Goal: Information Seeking & Learning: Compare options

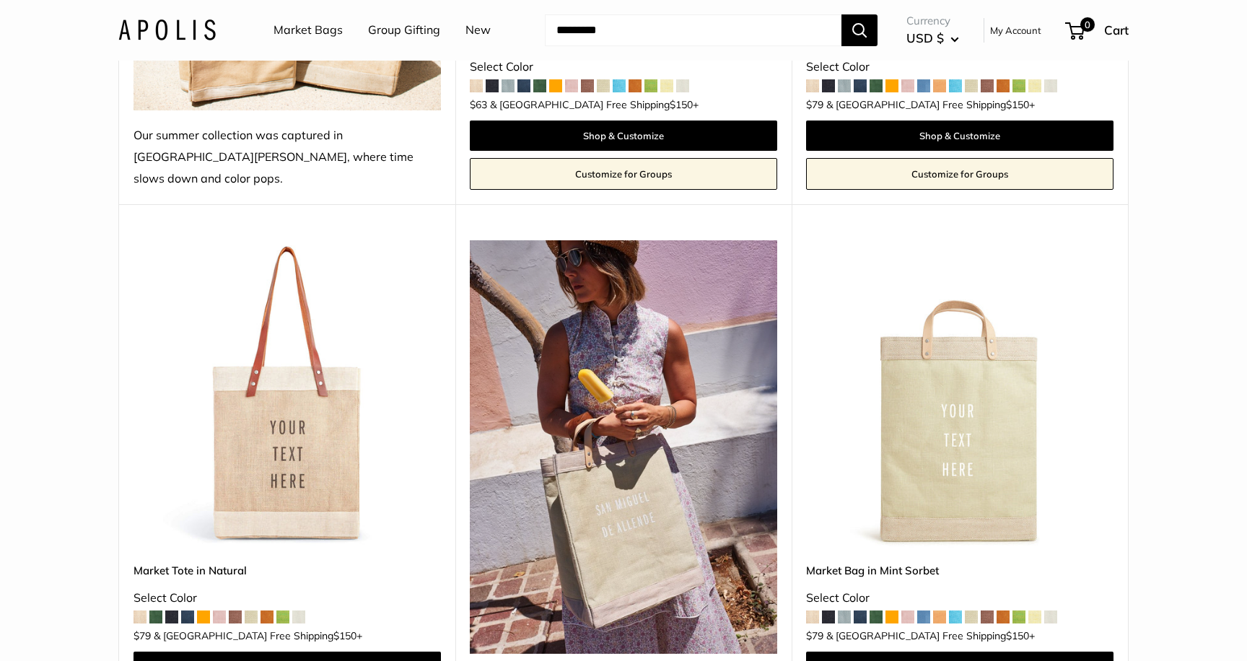
scroll to position [289, 0]
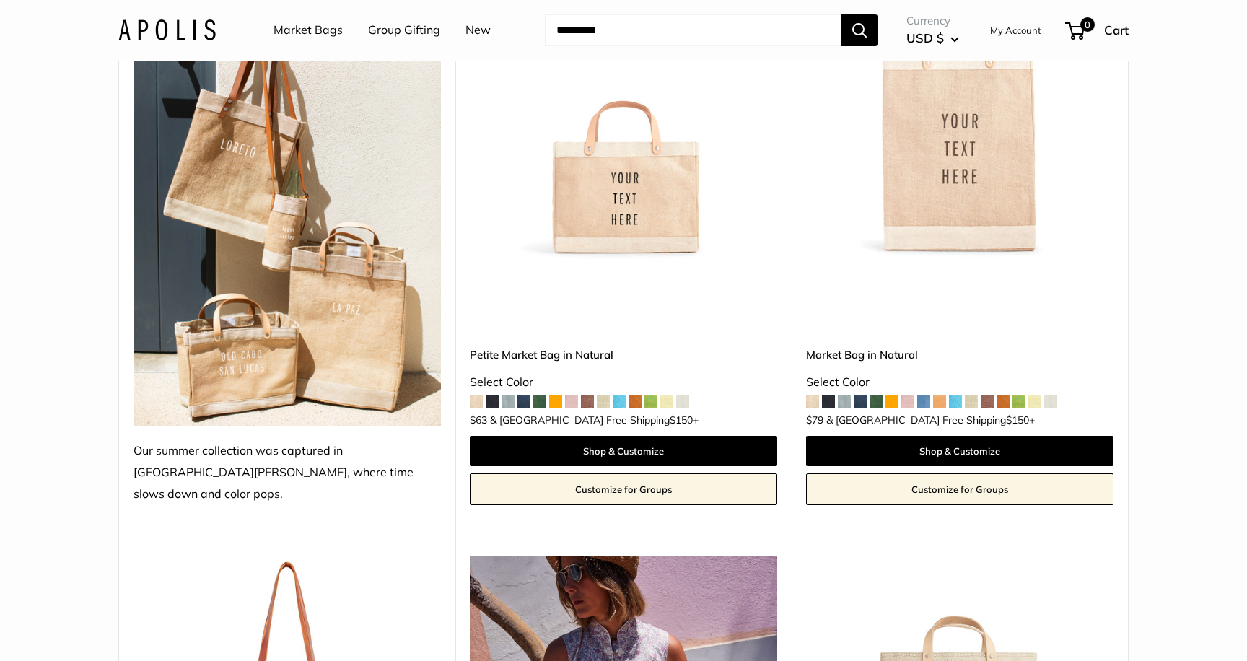
click at [589, 395] on span at bounding box center [587, 401] width 13 height 13
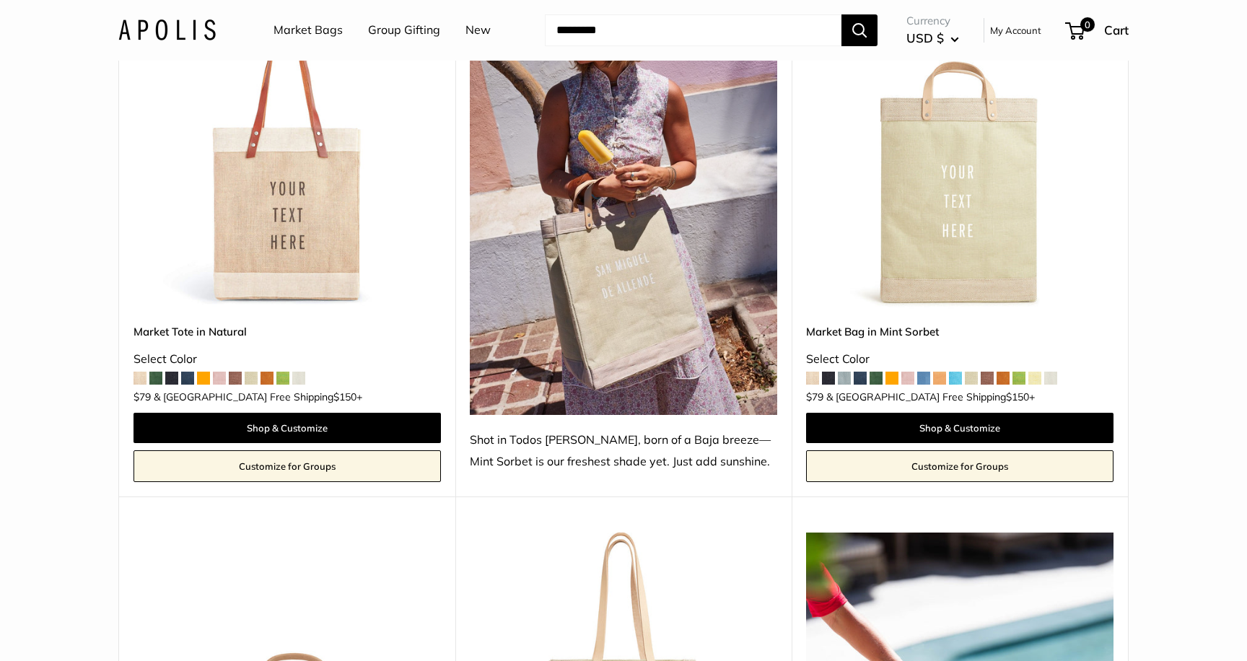
scroll to position [654, 0]
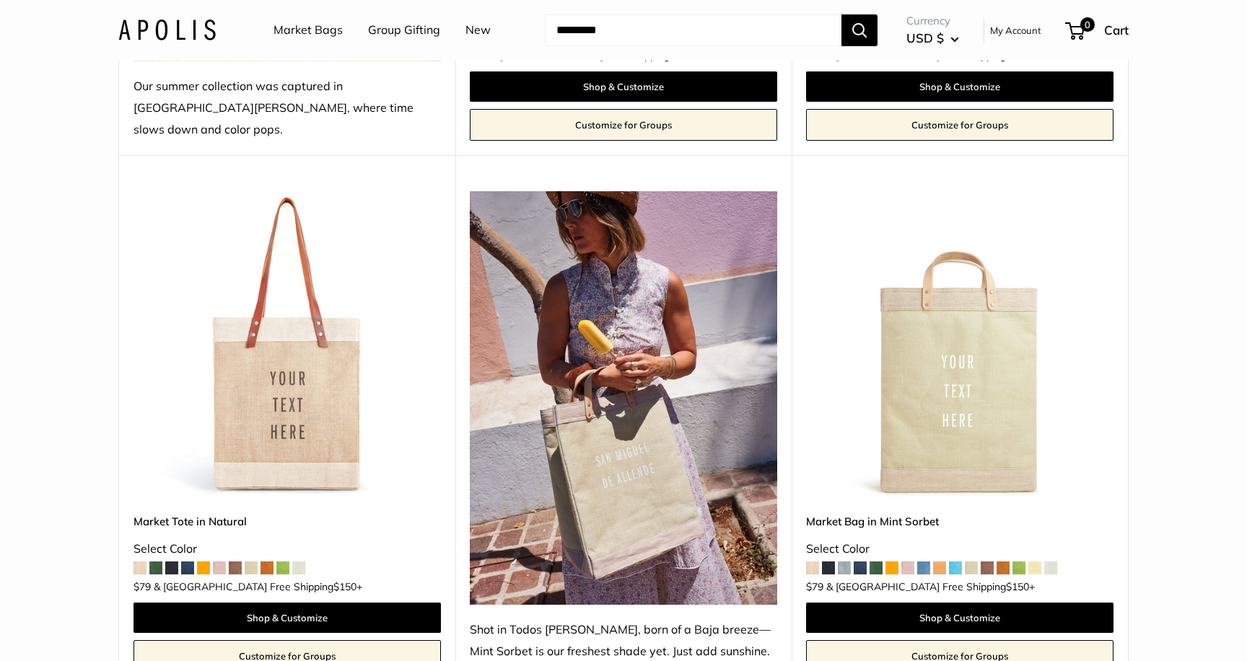
click at [0, 0] on img at bounding box center [0, 0] width 0 height 0
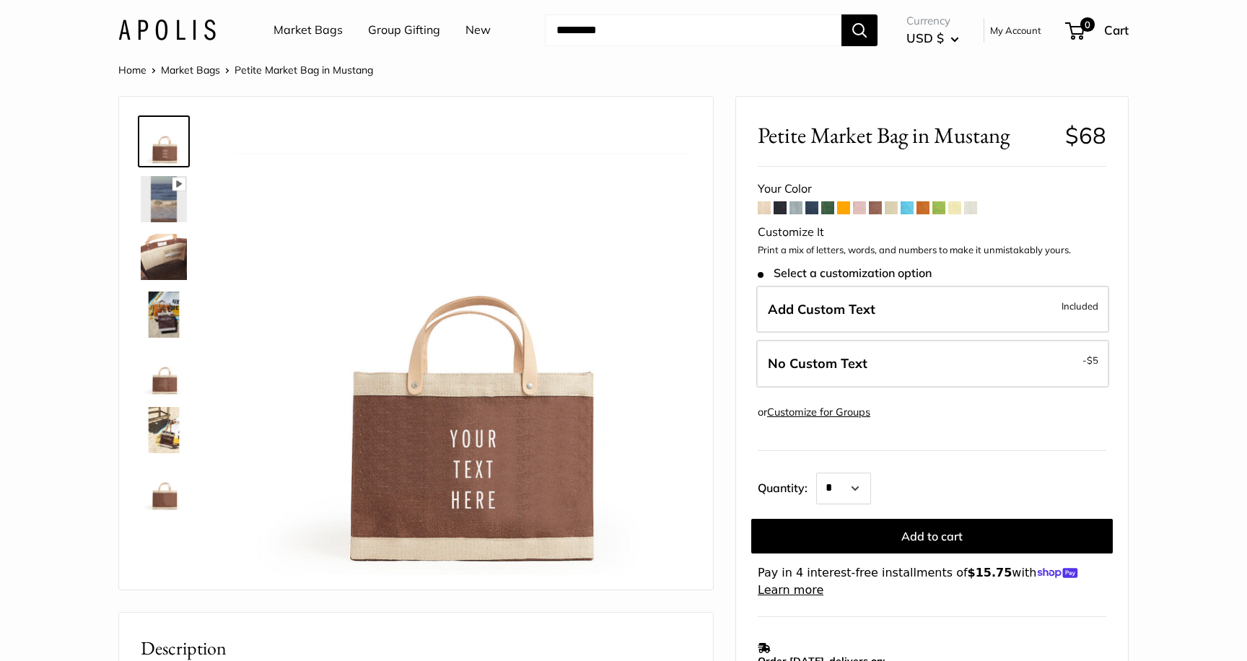
click at [761, 204] on span at bounding box center [764, 207] width 13 height 13
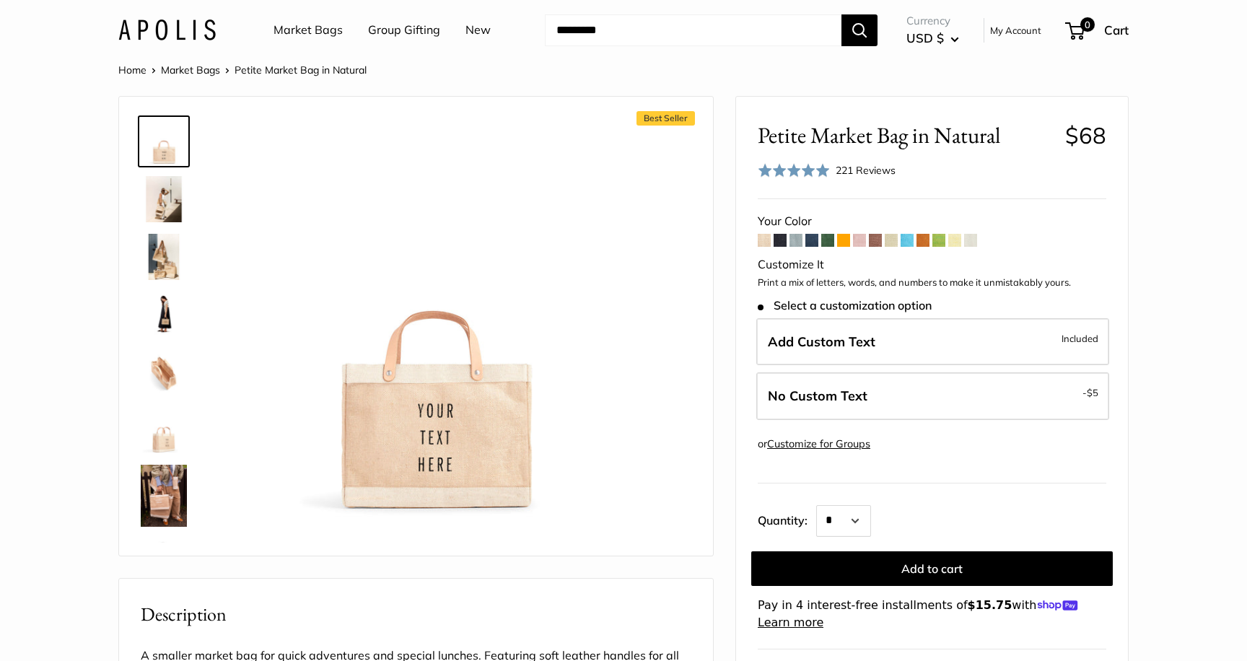
click at [797, 240] on span at bounding box center [795, 240] width 13 height 13
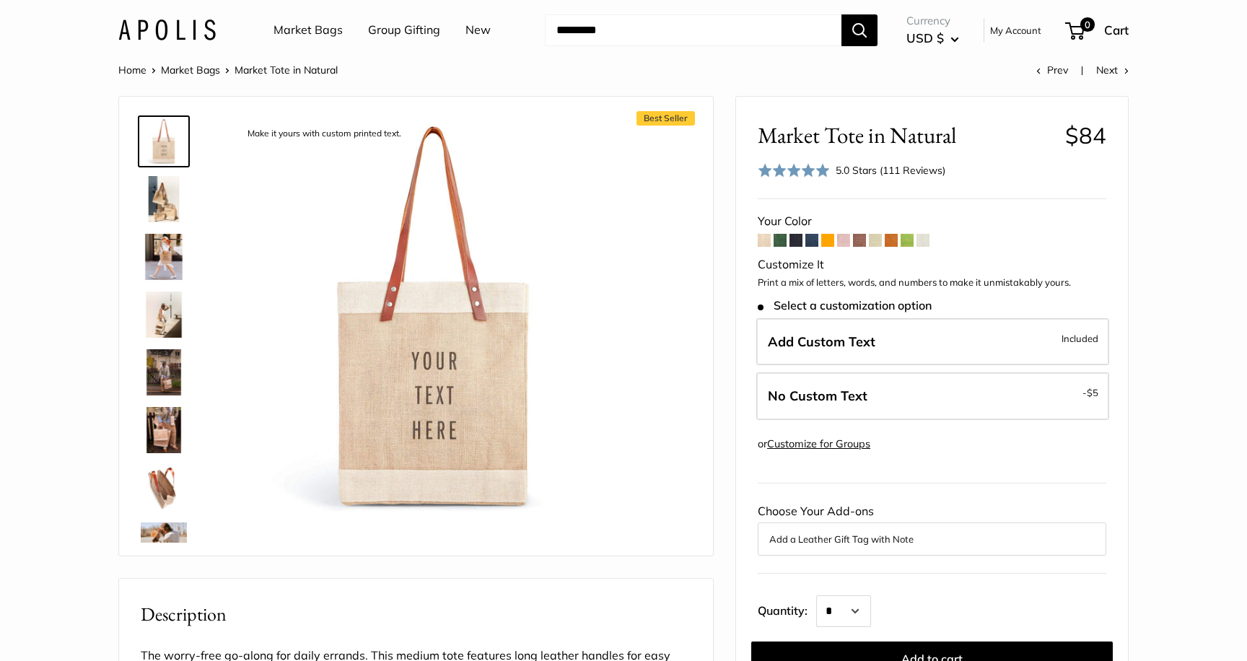
click at [776, 242] on span at bounding box center [780, 240] width 13 height 13
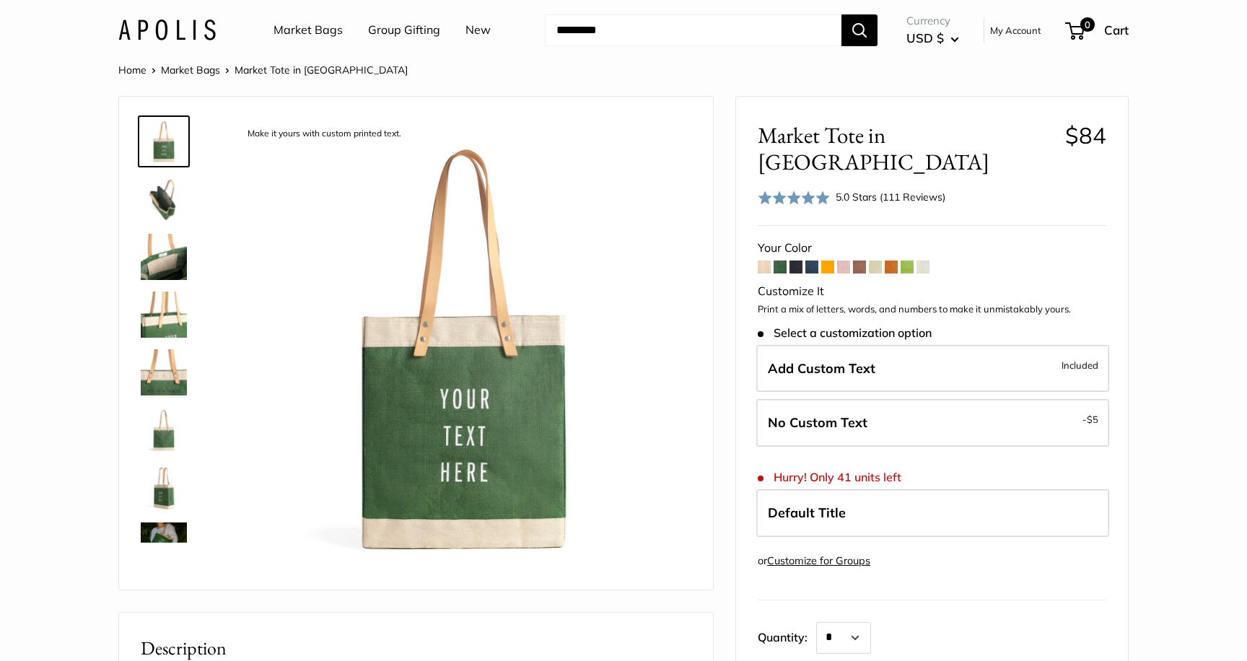
click at [797, 261] on span at bounding box center [795, 267] width 13 height 13
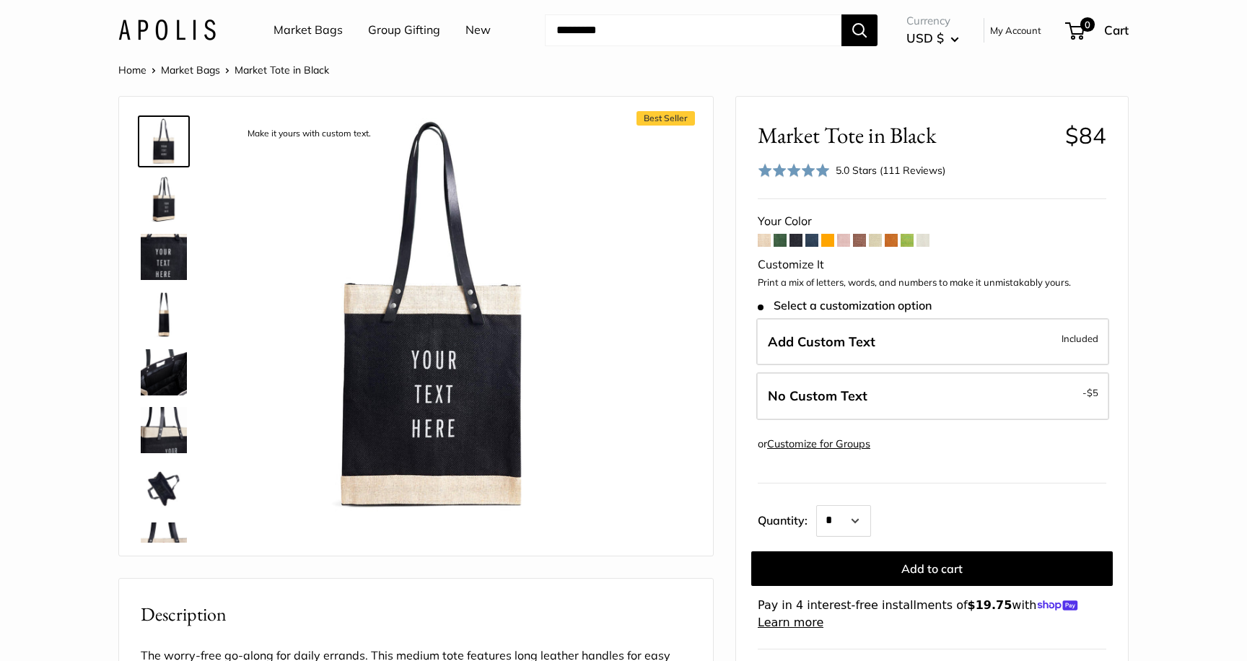
click at [865, 241] on span at bounding box center [859, 240] width 13 height 13
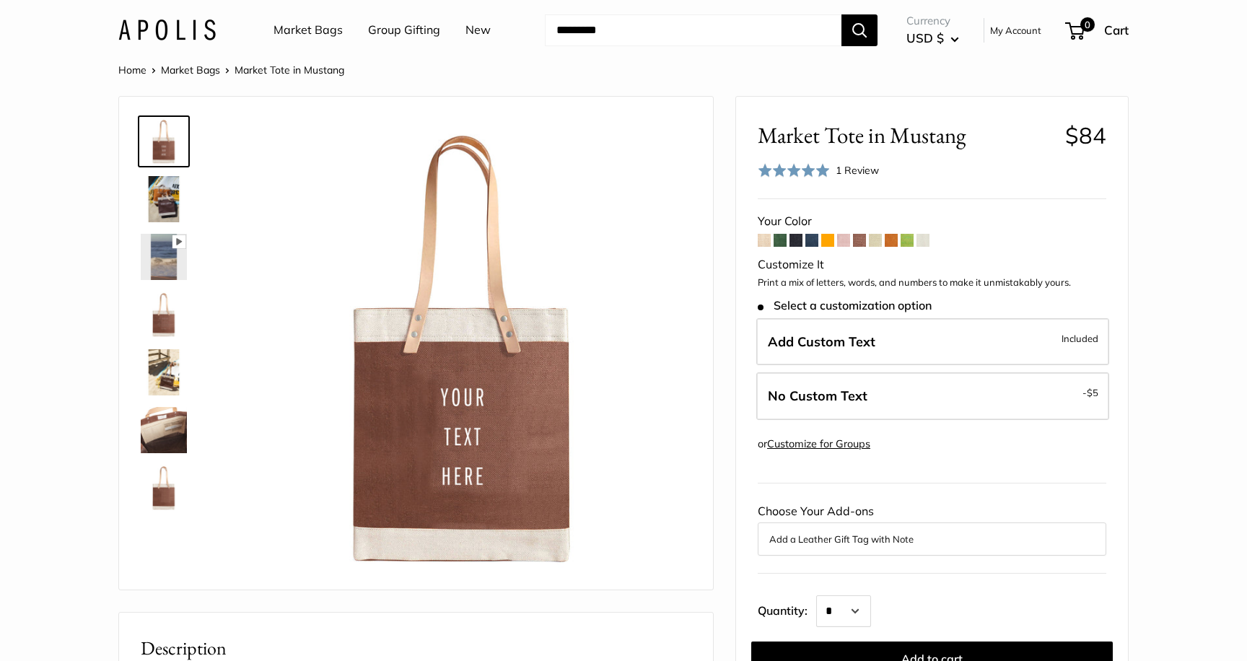
click at [876, 242] on span at bounding box center [875, 240] width 13 height 13
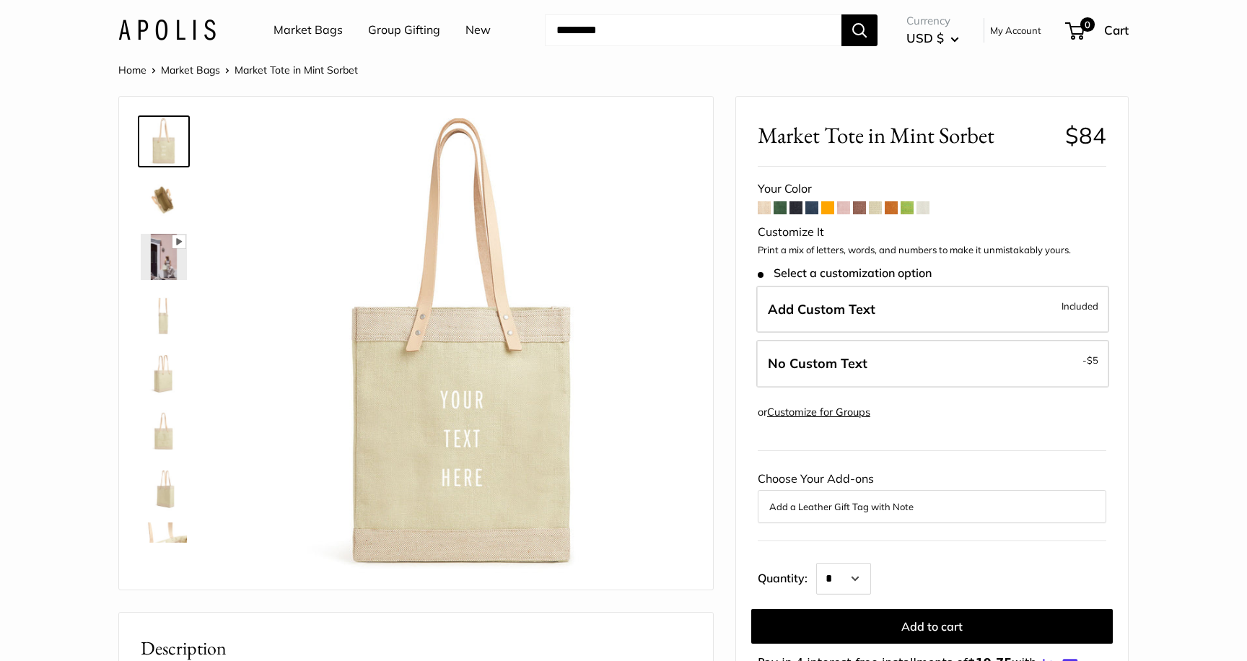
click at [927, 211] on span at bounding box center [922, 207] width 13 height 13
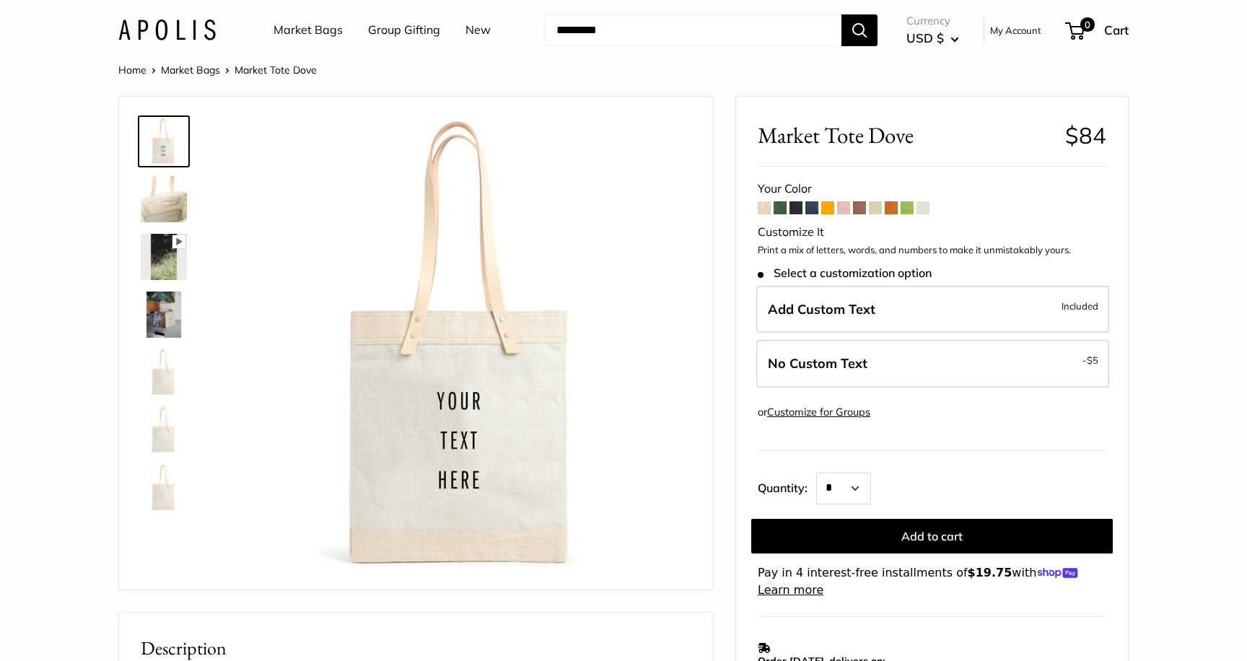
click at [769, 208] on span at bounding box center [764, 207] width 13 height 13
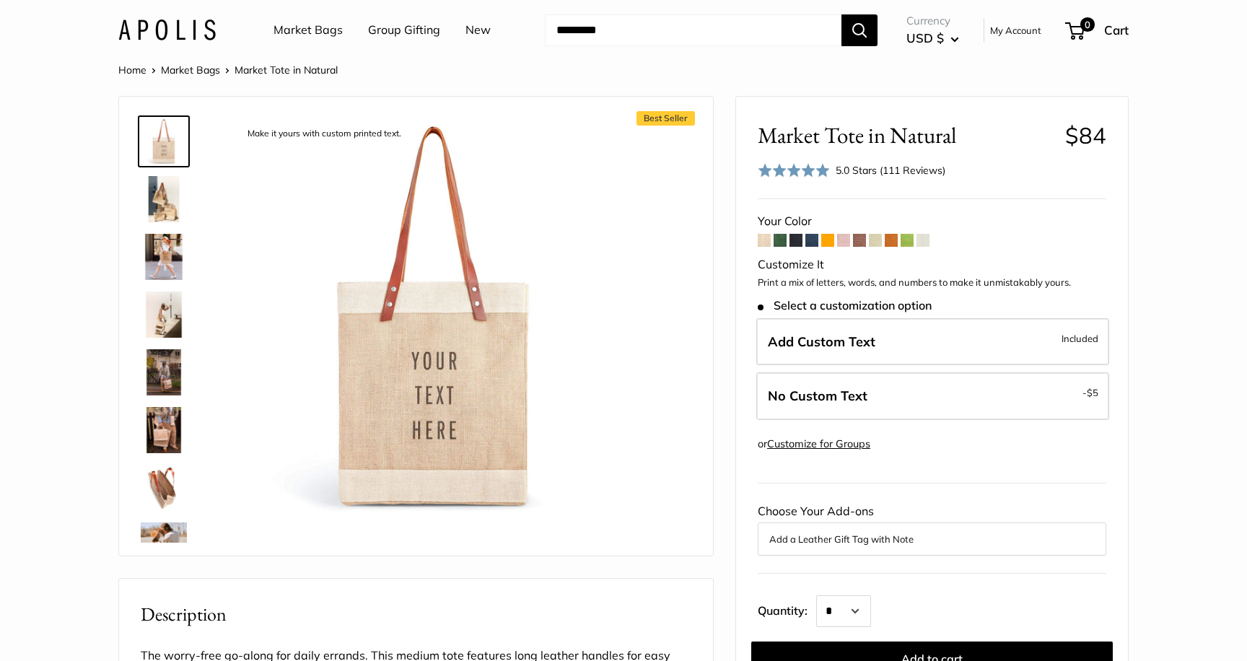
click at [157, 255] on img at bounding box center [164, 257] width 46 height 46
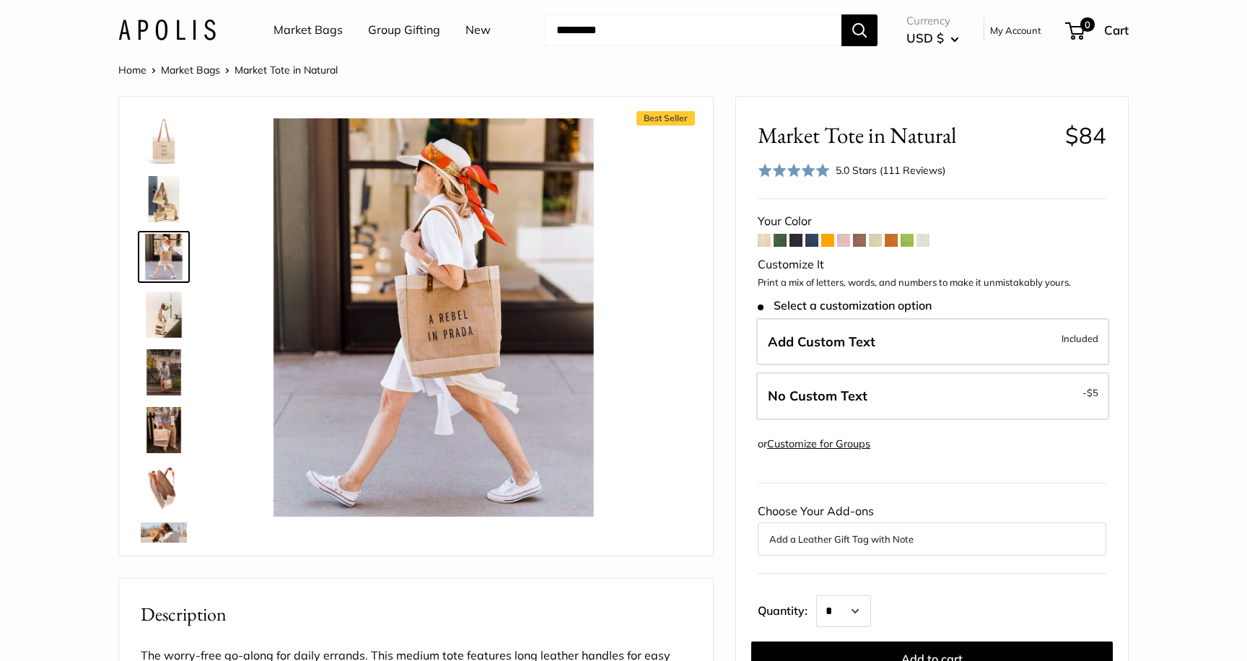
click at [161, 211] on img at bounding box center [164, 199] width 46 height 46
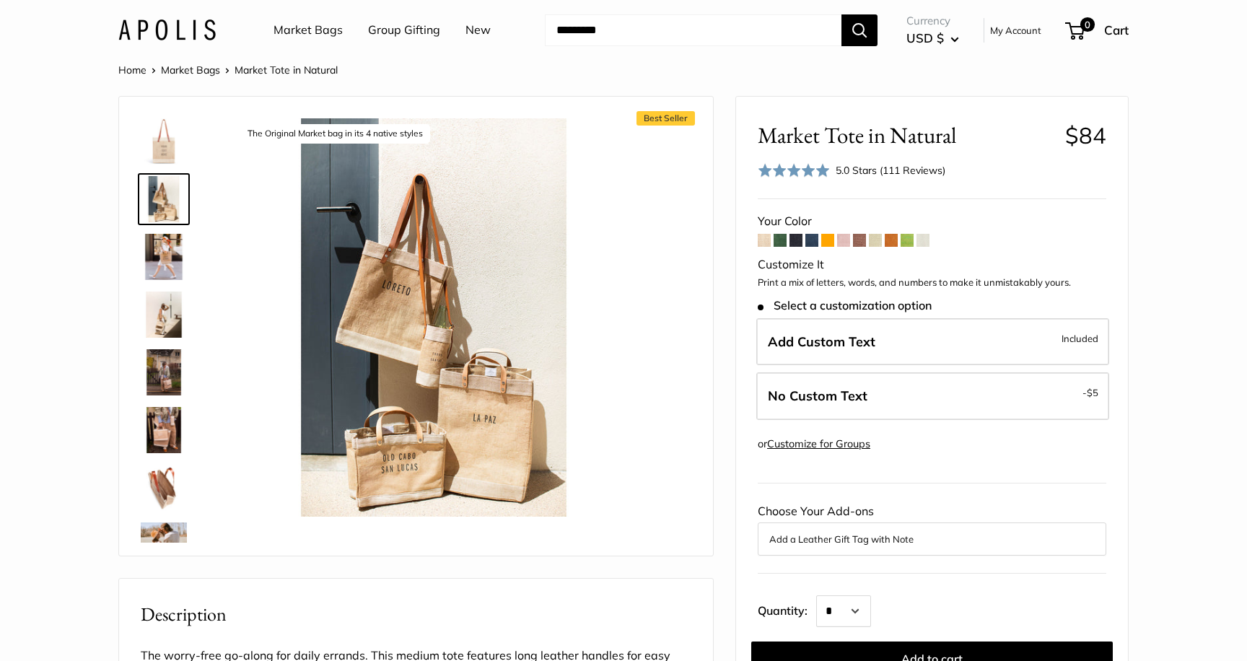
click at [156, 307] on img at bounding box center [164, 315] width 46 height 46
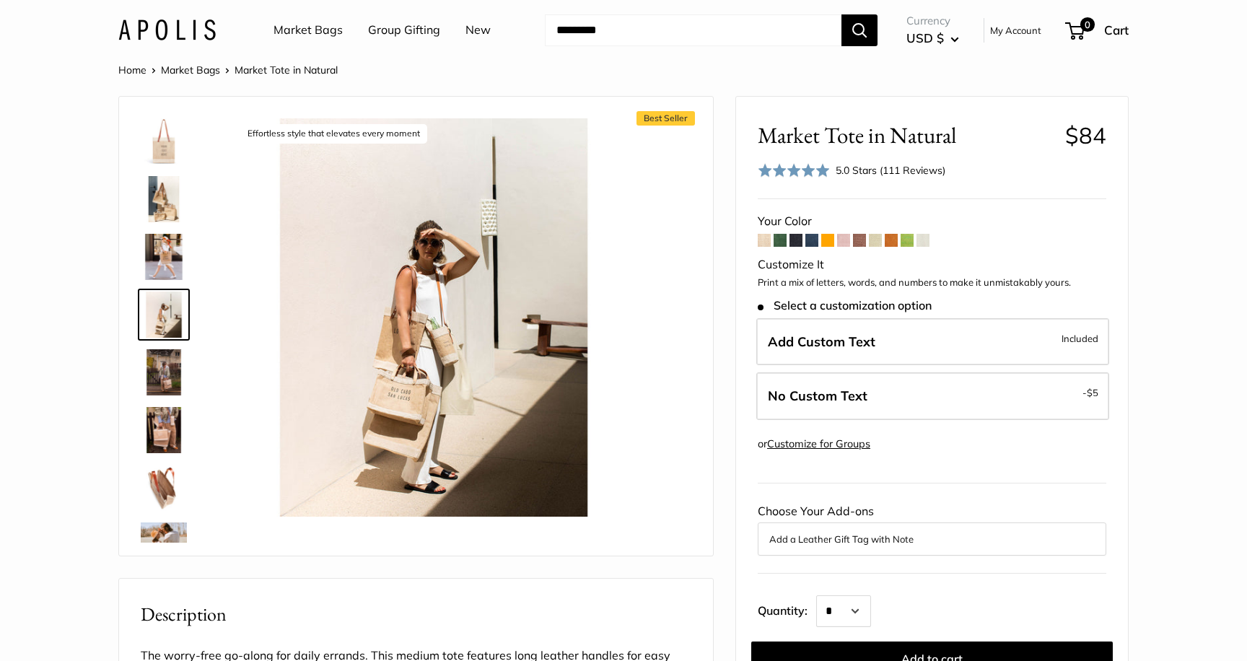
click at [152, 388] on img at bounding box center [164, 372] width 46 height 46
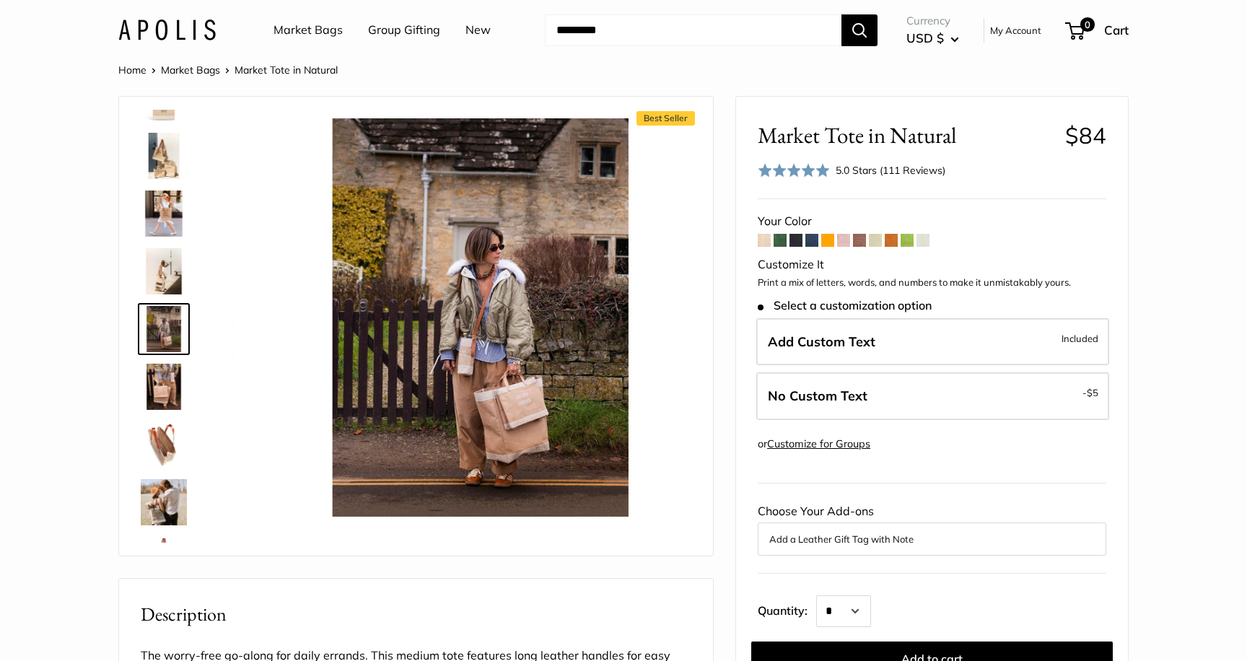
scroll to position [45, 0]
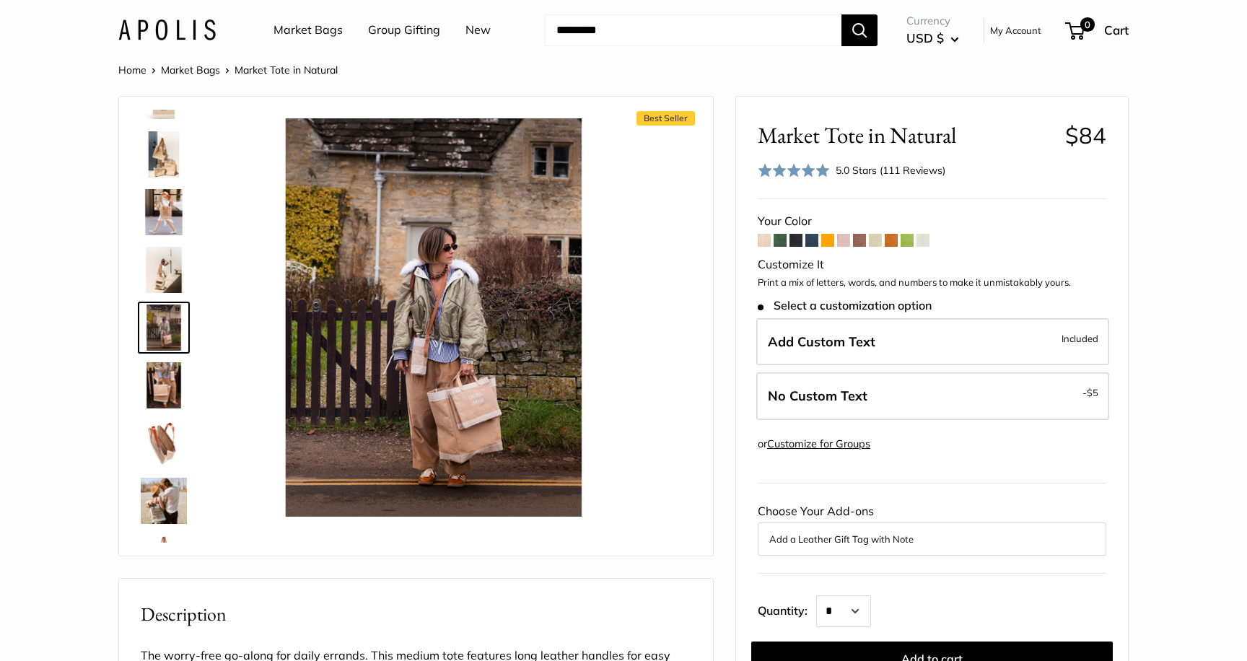
click at [162, 434] on img at bounding box center [164, 443] width 46 height 46
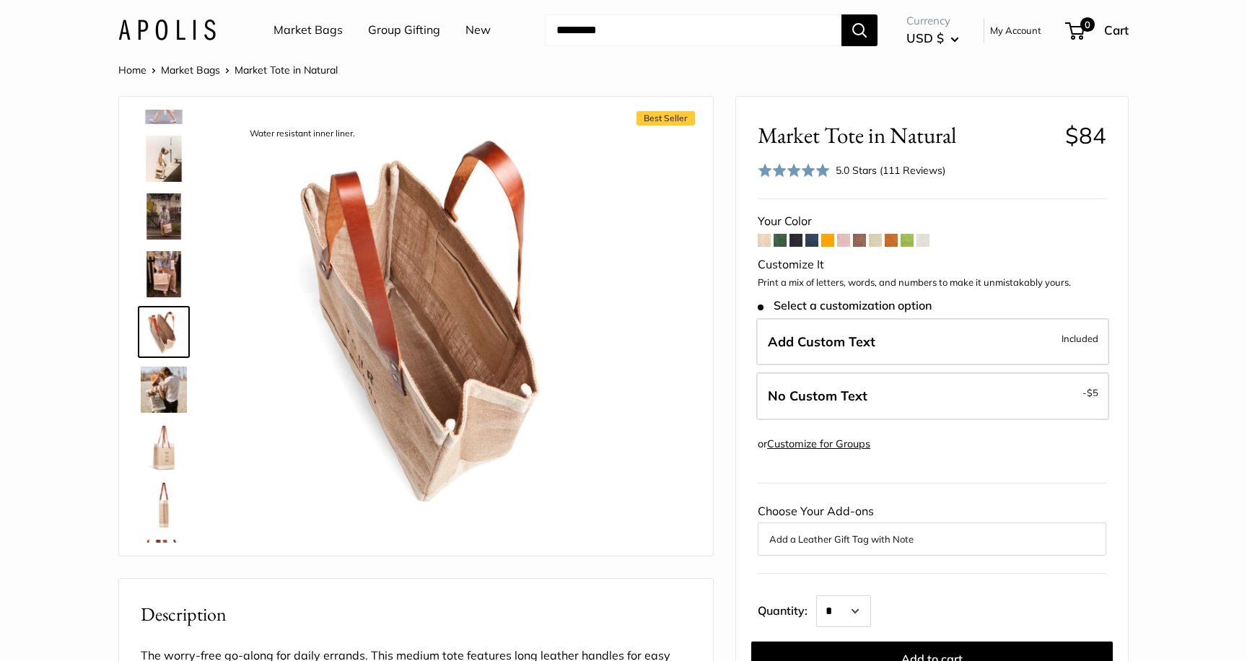
scroll to position [160, 0]
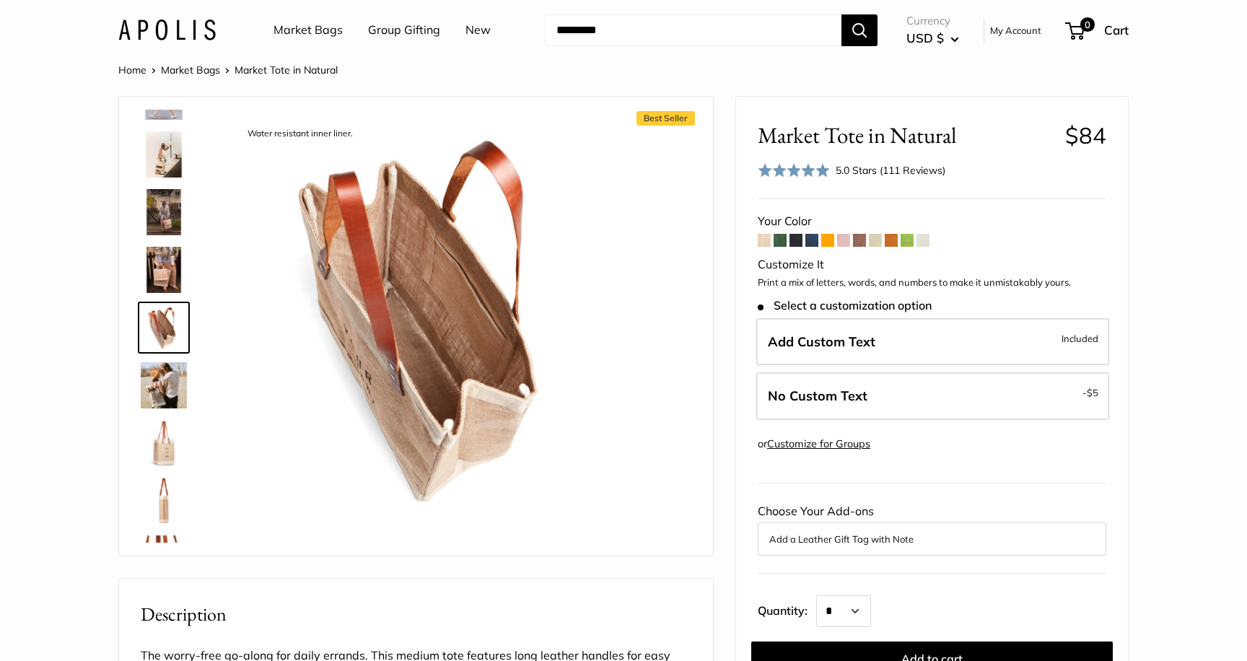
click at [165, 452] on img at bounding box center [164, 443] width 46 height 46
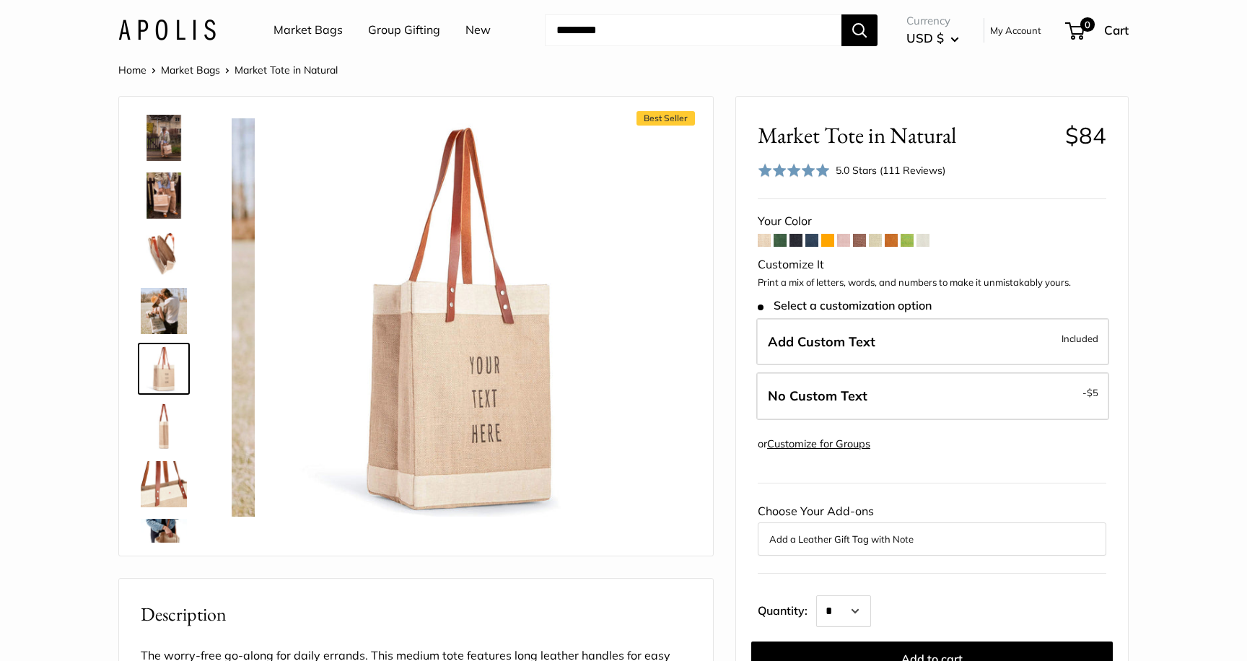
scroll to position [276, 0]
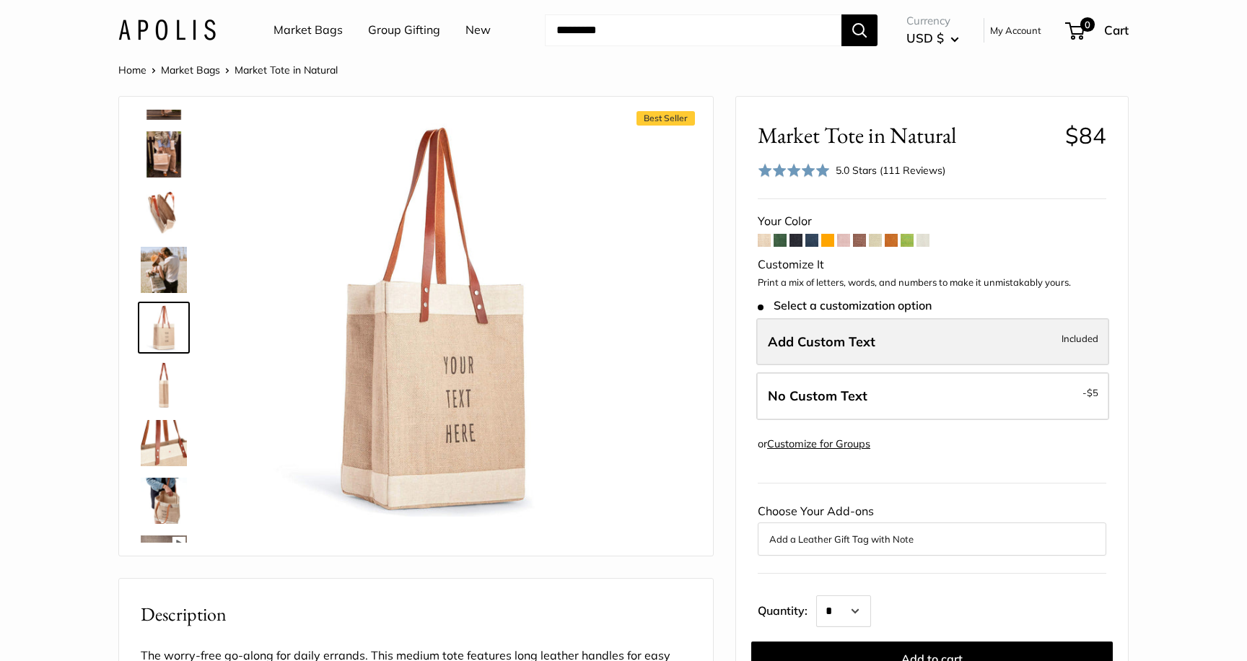
click at [816, 338] on span "Add Custom Text" at bounding box center [822, 341] width 108 height 17
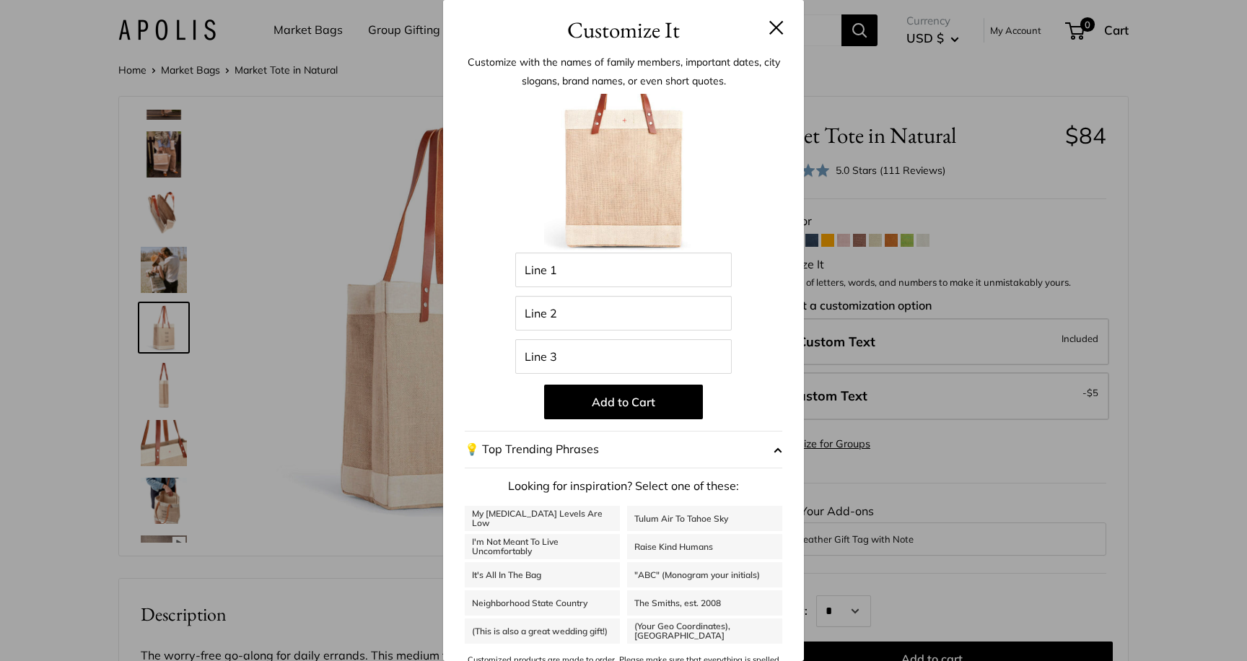
click at [904, 286] on div "Customize It Customize with the names of family members, important dates, city …" at bounding box center [623, 330] width 1247 height 661
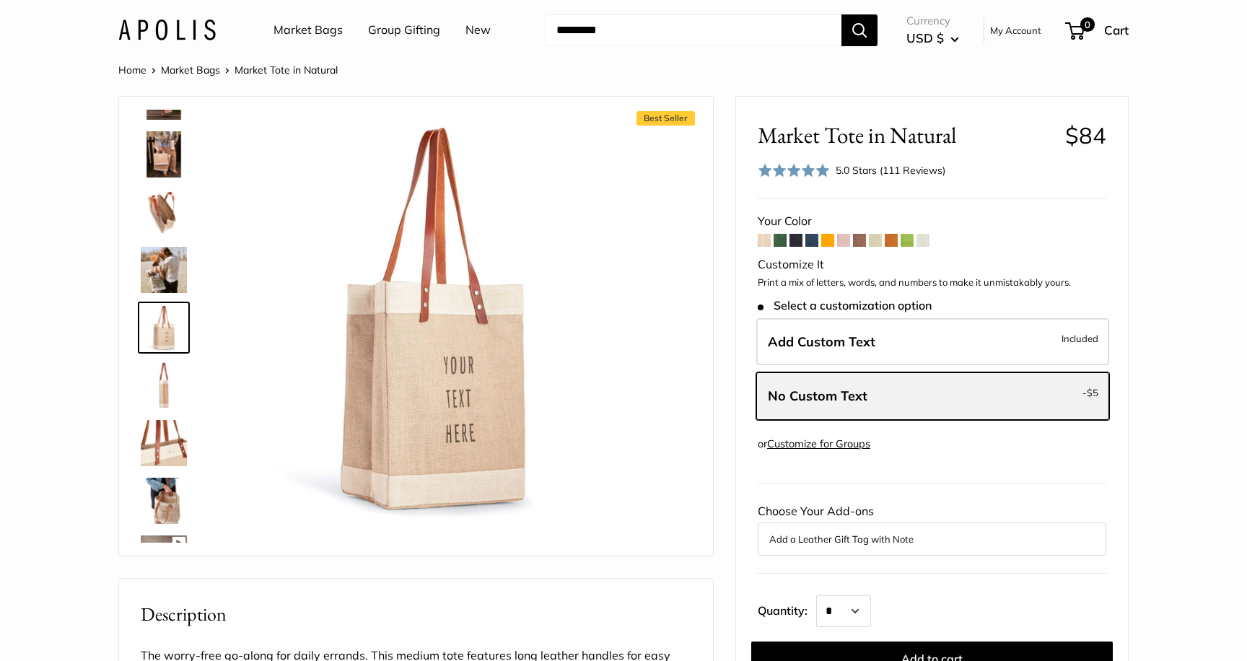
click at [845, 393] on span "No Custom Text" at bounding box center [818, 396] width 100 height 17
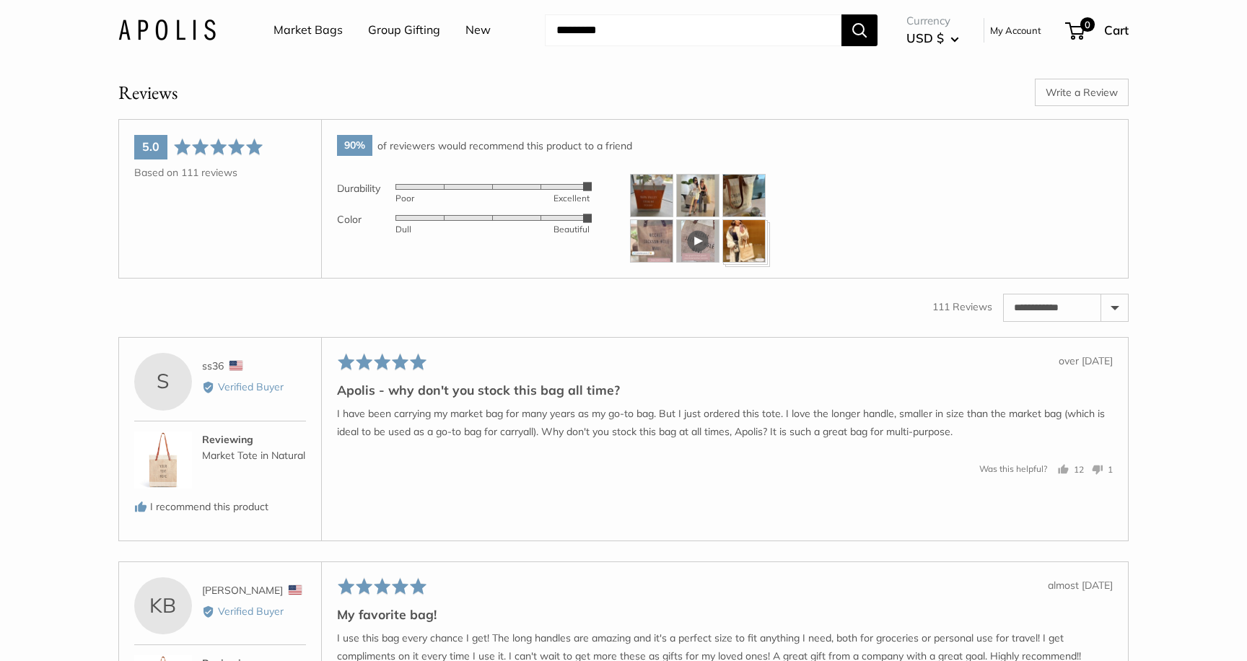
scroll to position [2246, 0]
click at [662, 216] on img at bounding box center [651, 194] width 43 height 43
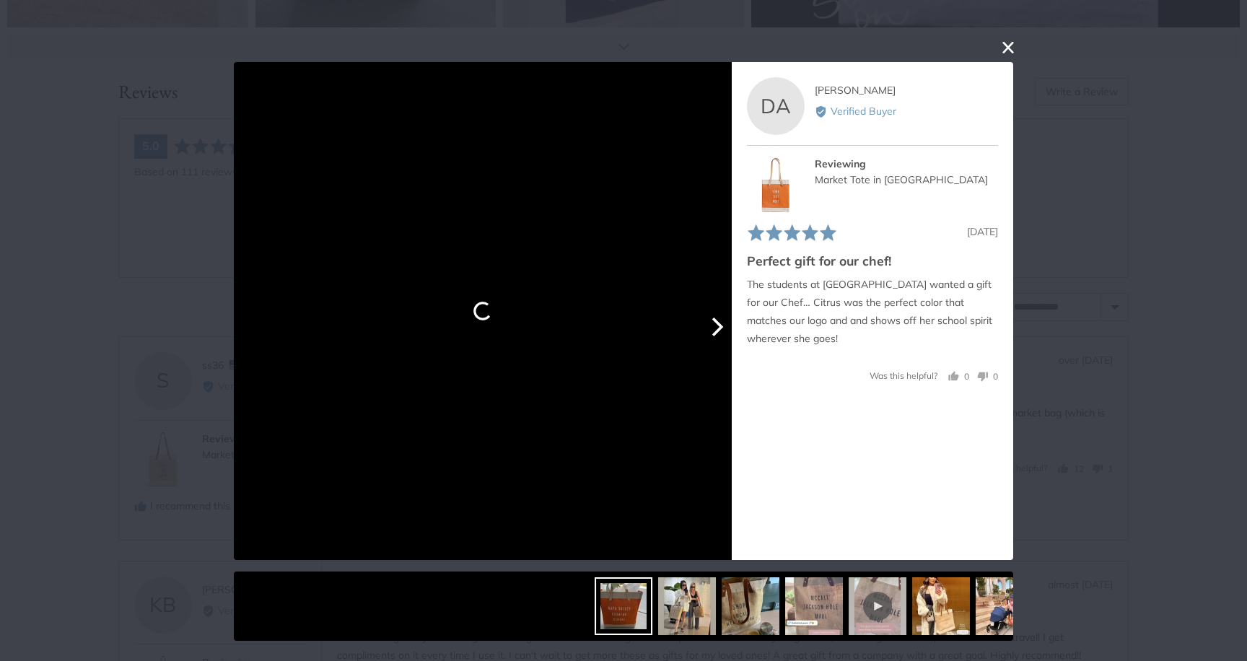
click at [715, 326] on icon "Next" at bounding box center [715, 327] width 19 height 19
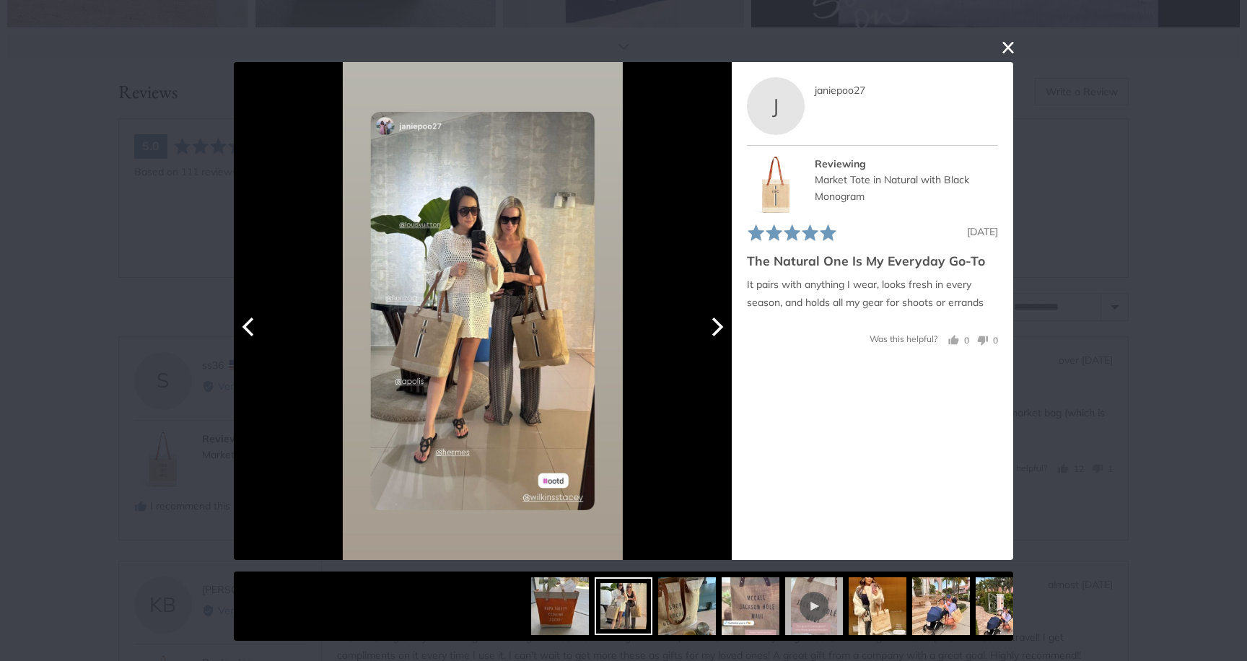
click at [715, 326] on icon "Next" at bounding box center [715, 327] width 19 height 19
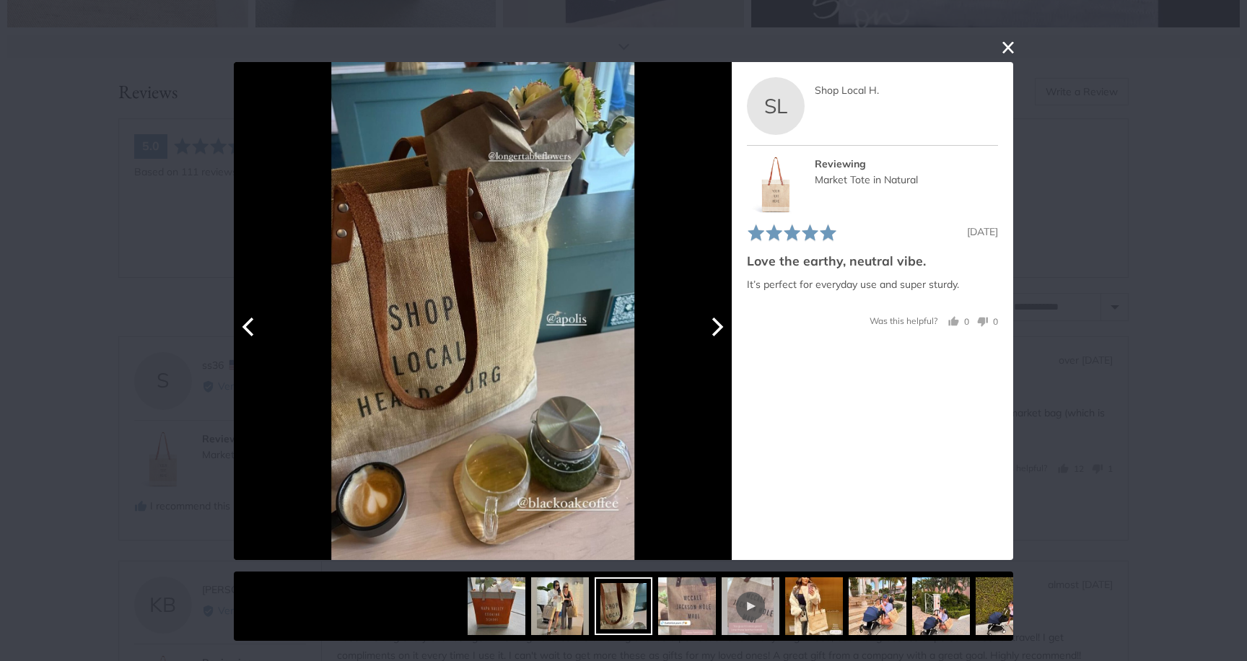
click at [715, 326] on icon "Next" at bounding box center [715, 327] width 19 height 19
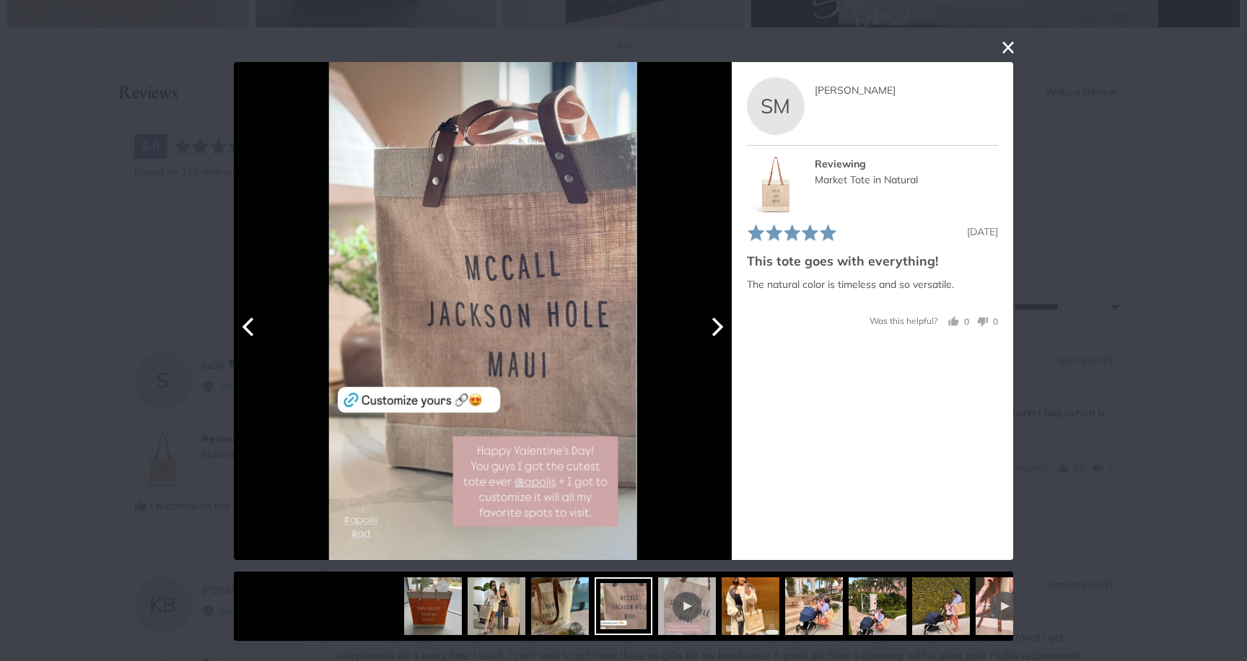
click at [715, 326] on icon "Next" at bounding box center [715, 327] width 19 height 19
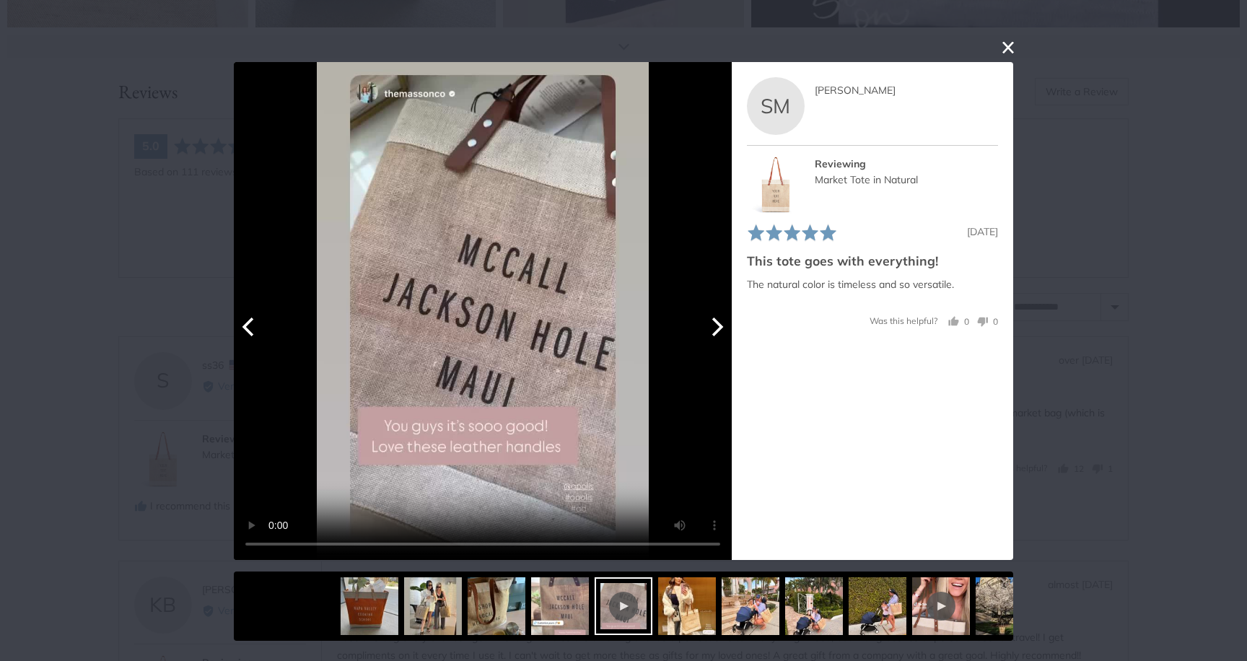
click at [715, 326] on icon "Next" at bounding box center [715, 327] width 19 height 19
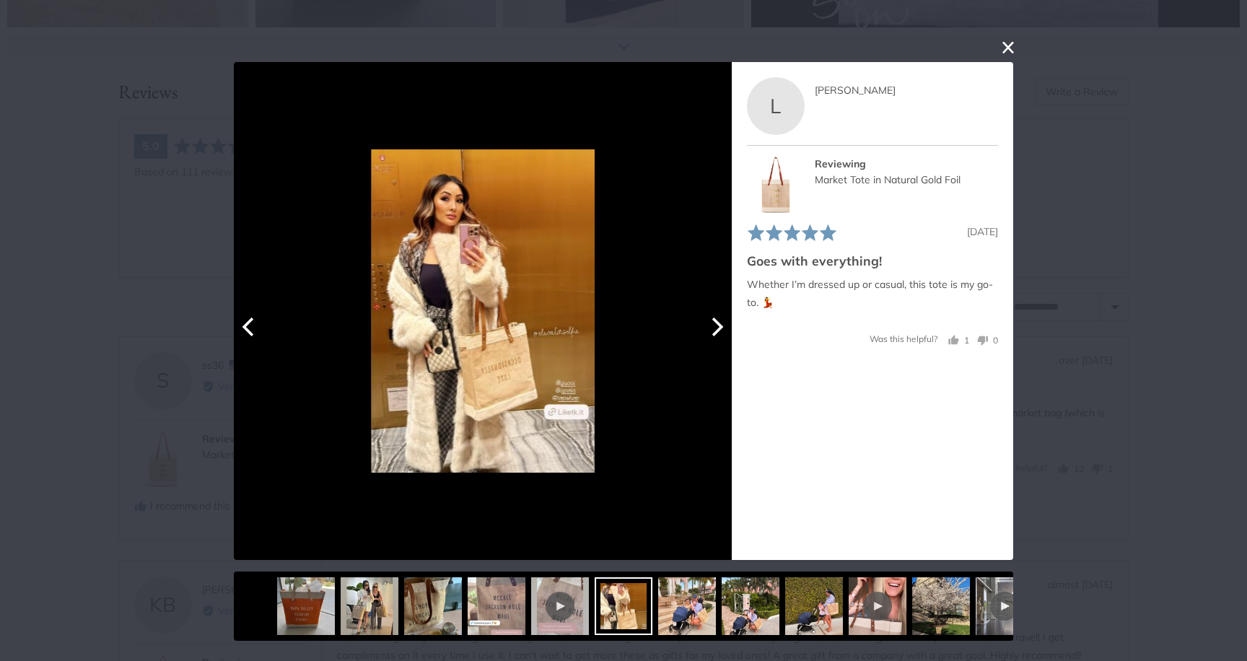
click at [715, 326] on icon "Next" at bounding box center [715, 327] width 19 height 19
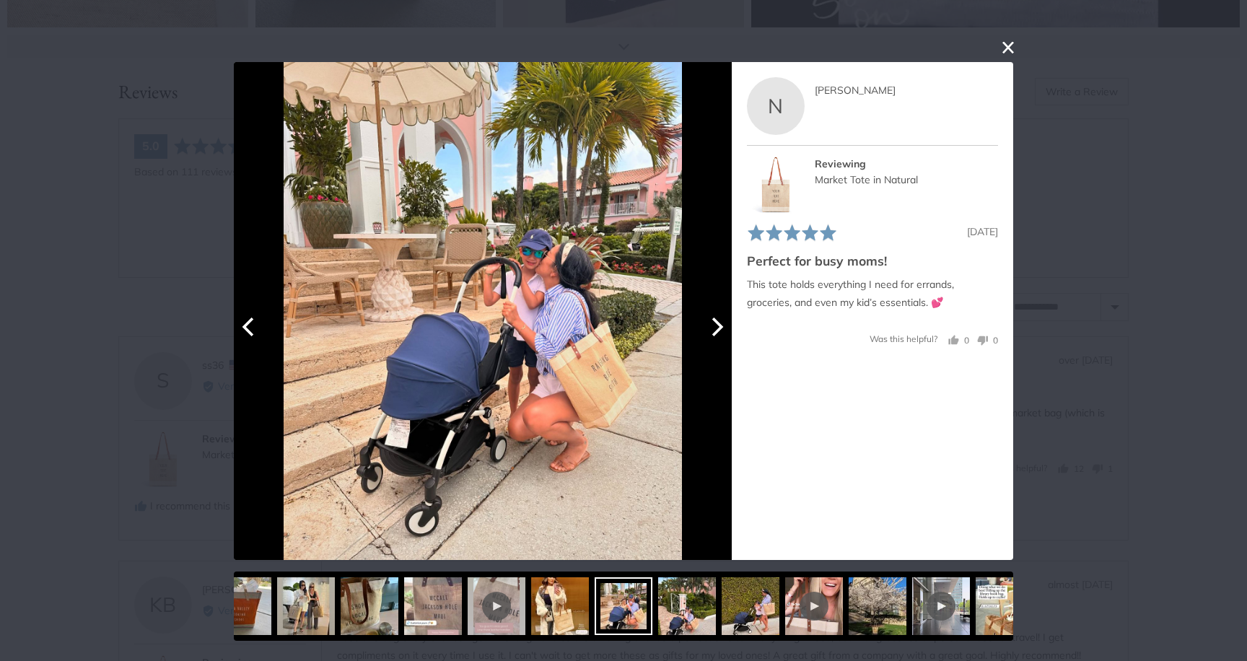
click at [715, 326] on icon "Next" at bounding box center [715, 327] width 19 height 19
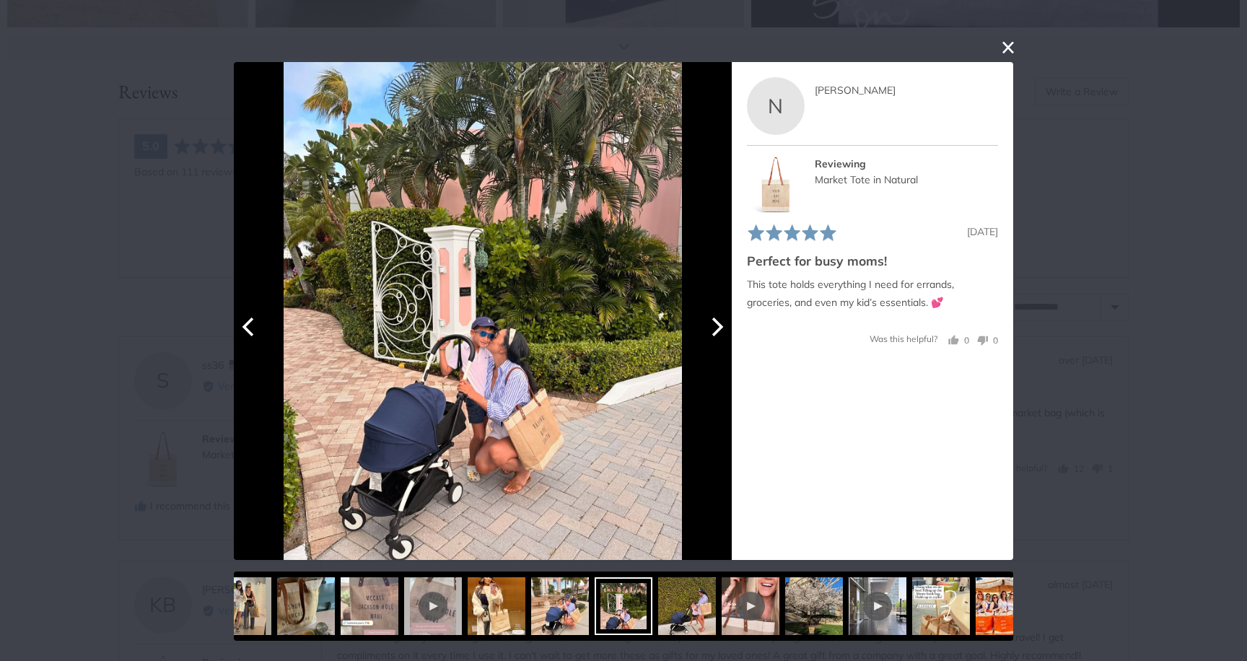
click at [715, 326] on icon "Next" at bounding box center [715, 327] width 19 height 19
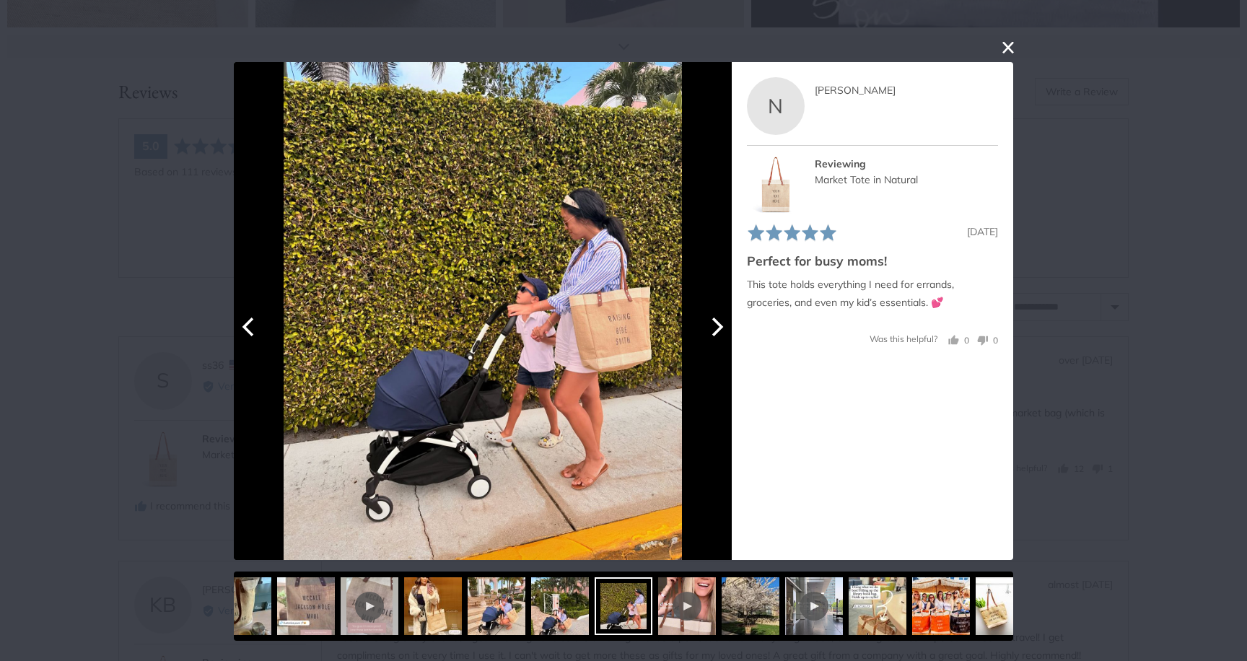
click at [715, 326] on icon "Next" at bounding box center [715, 327] width 19 height 19
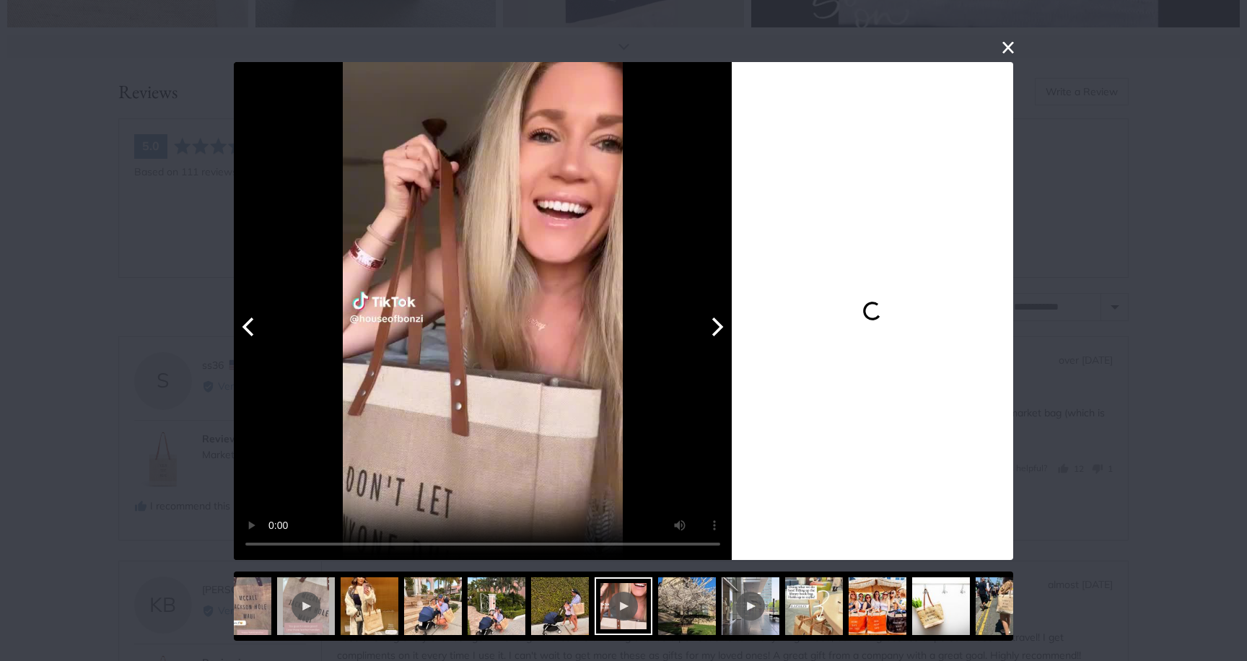
click at [715, 326] on icon "Next" at bounding box center [715, 327] width 19 height 19
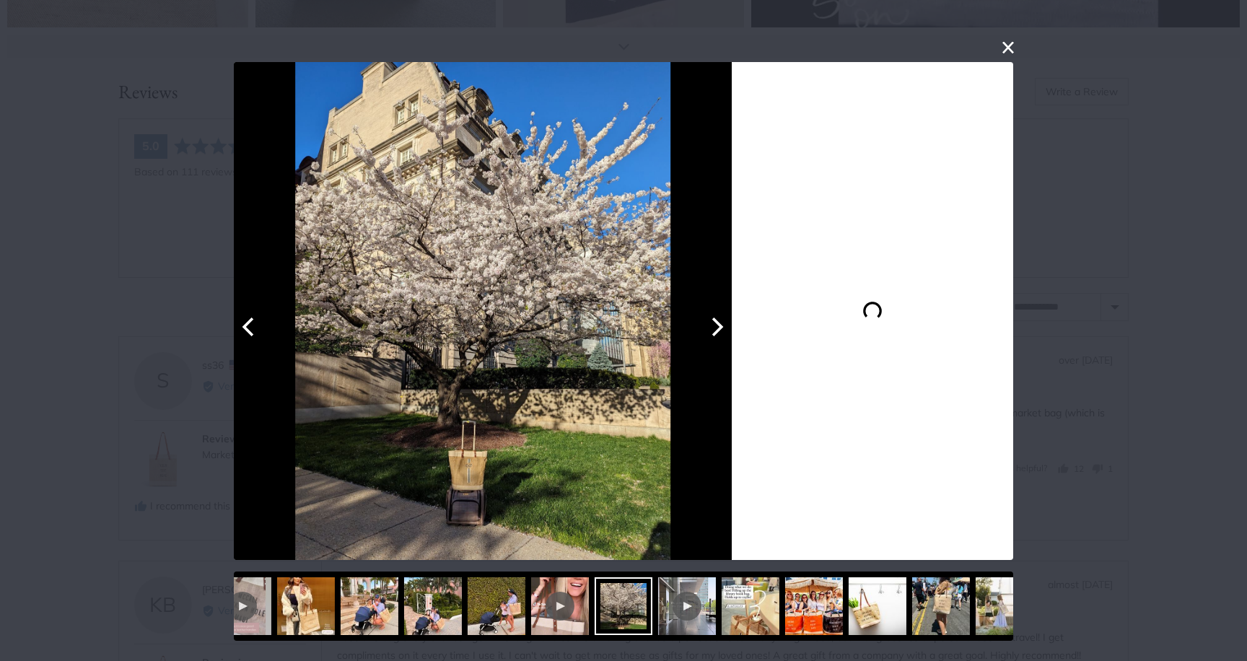
click at [715, 326] on icon "Next" at bounding box center [715, 327] width 19 height 19
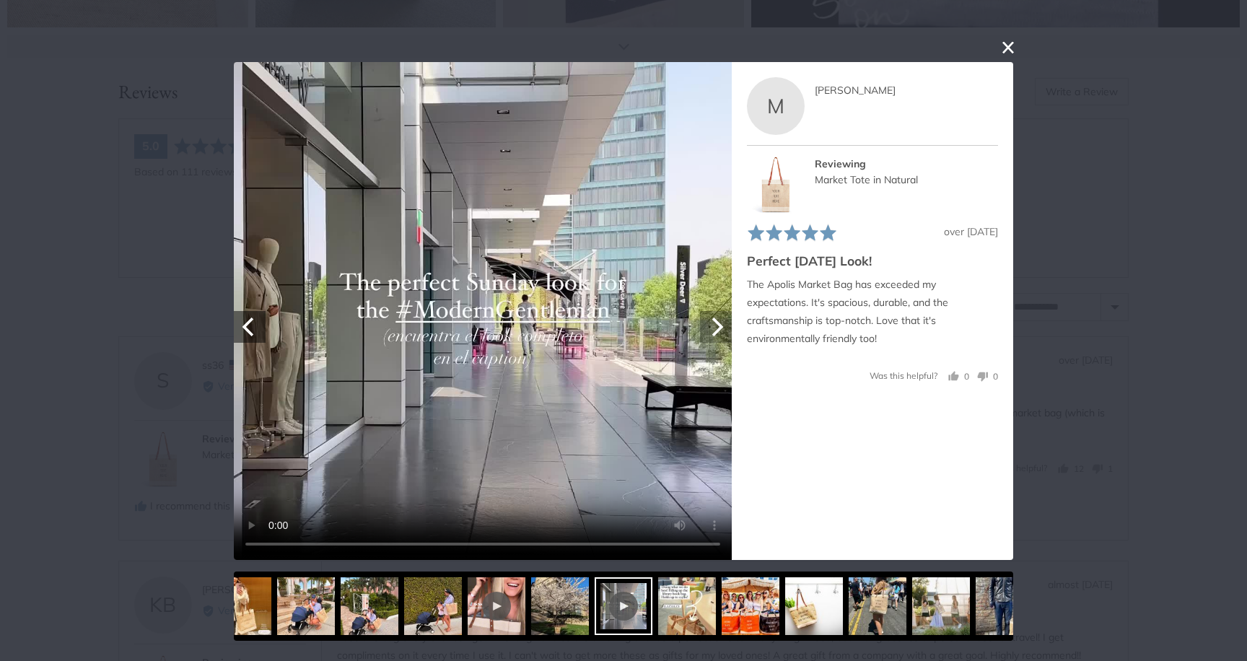
click at [715, 326] on icon "Next" at bounding box center [715, 327] width 19 height 19
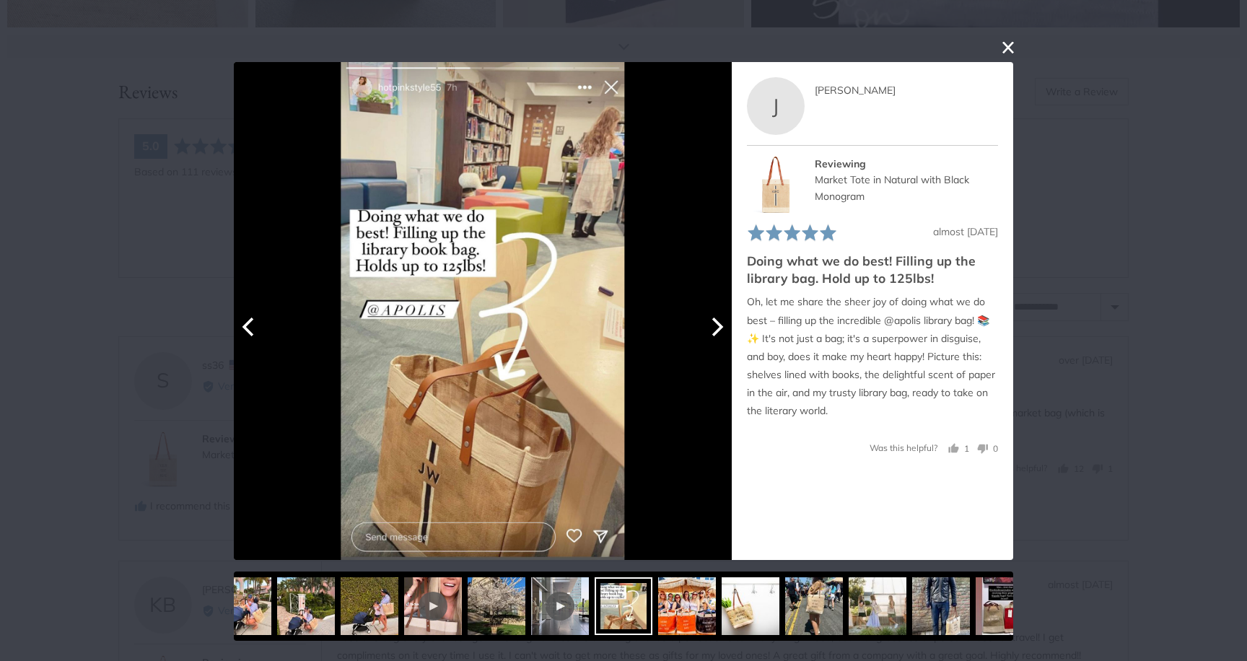
click at [715, 326] on icon "Next" at bounding box center [715, 327] width 19 height 19
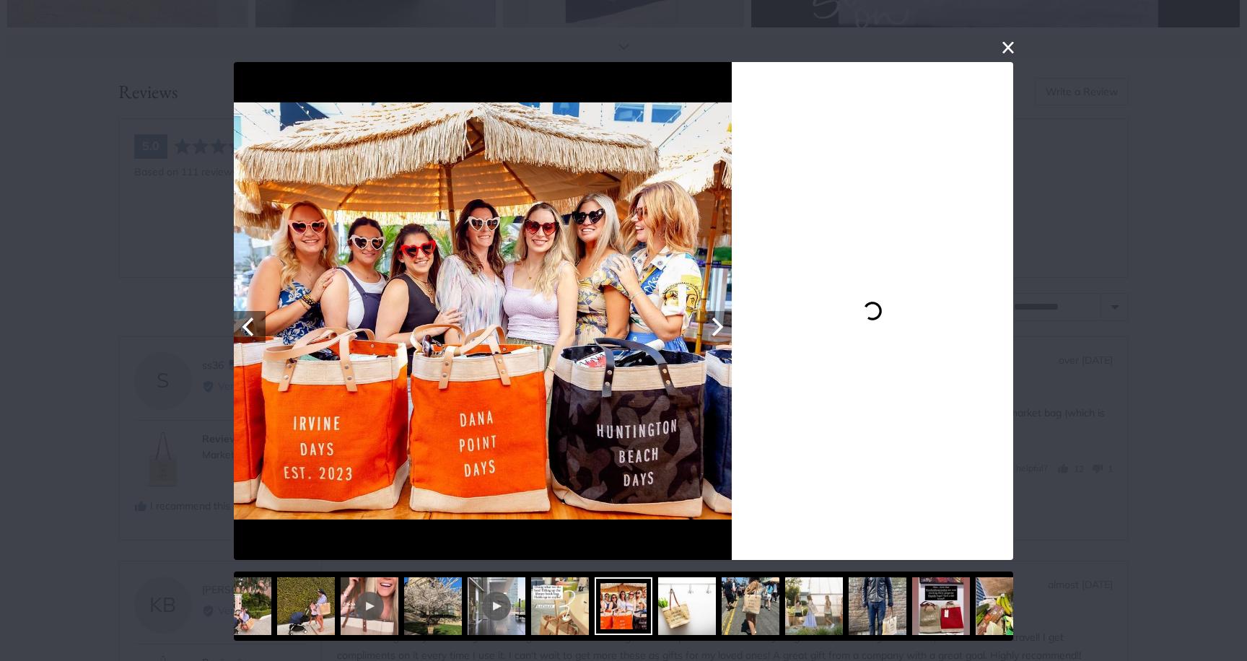
click at [715, 326] on icon "Next" at bounding box center [715, 327] width 19 height 19
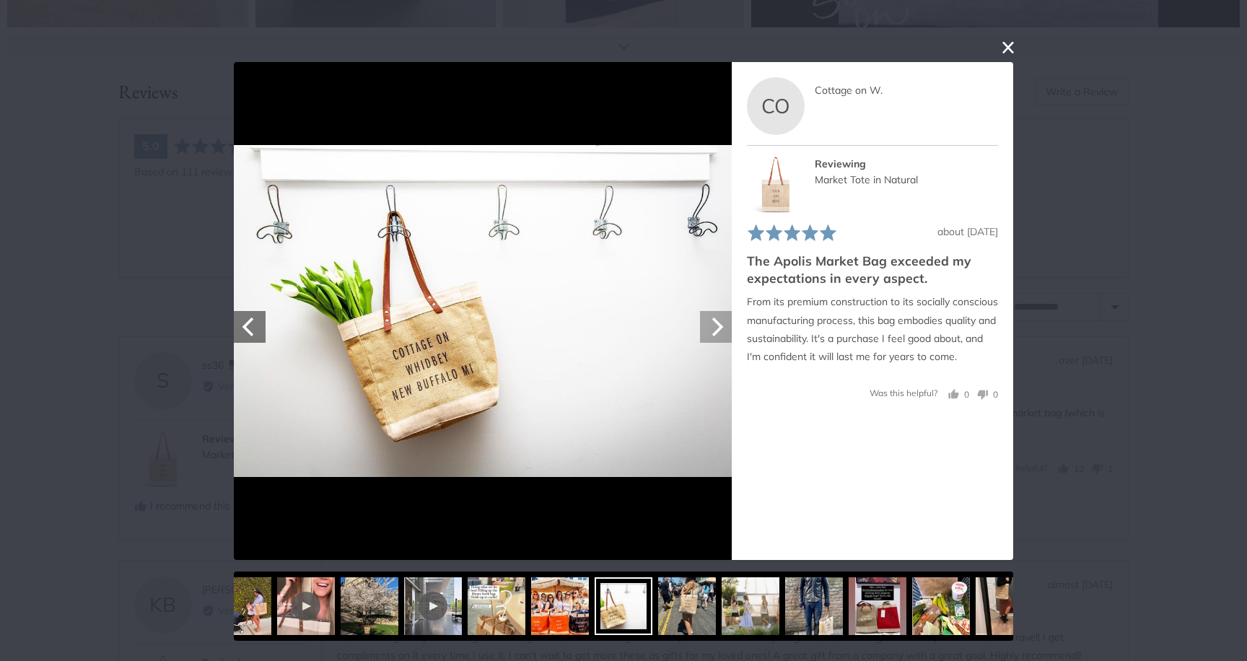
click at [715, 326] on icon "Next" at bounding box center [715, 327] width 19 height 19
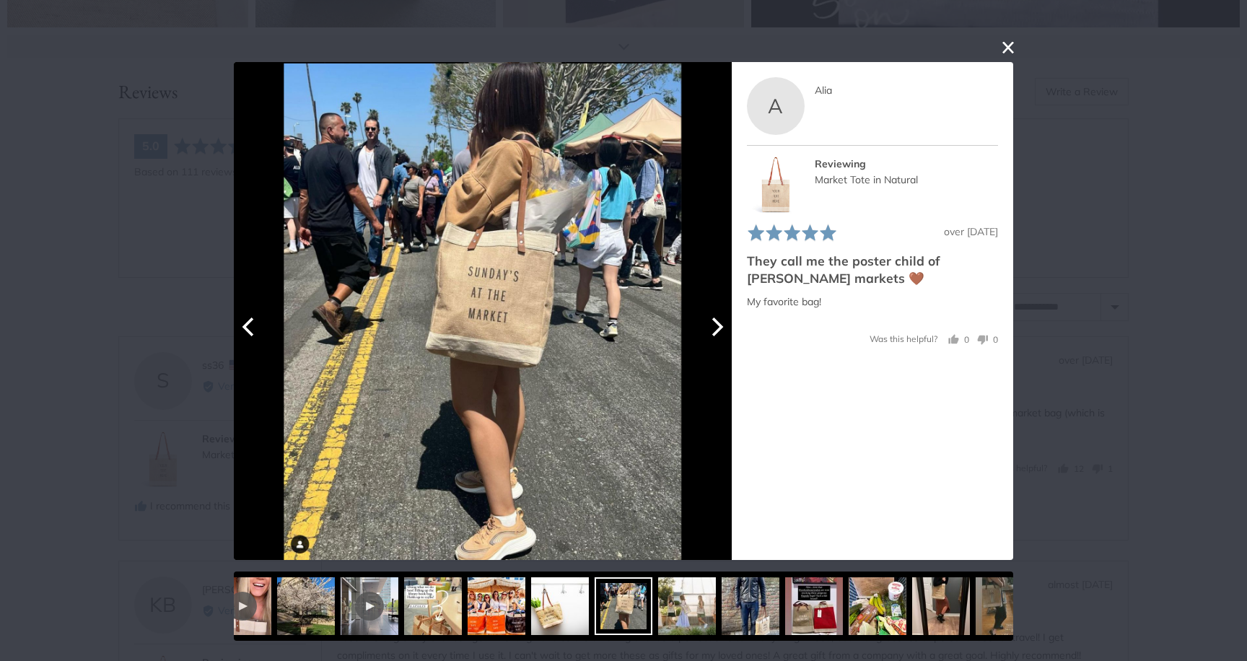
click at [715, 326] on icon "Next" at bounding box center [715, 327] width 19 height 19
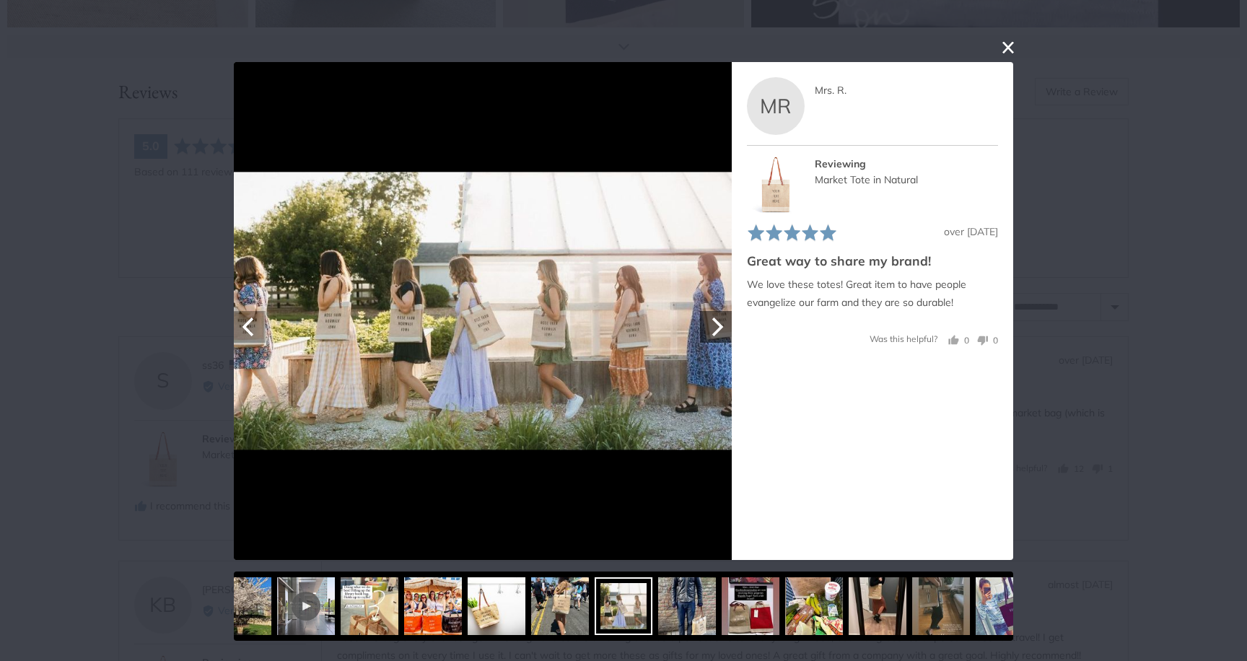
click at [245, 340] on button "Previous" at bounding box center [250, 327] width 32 height 32
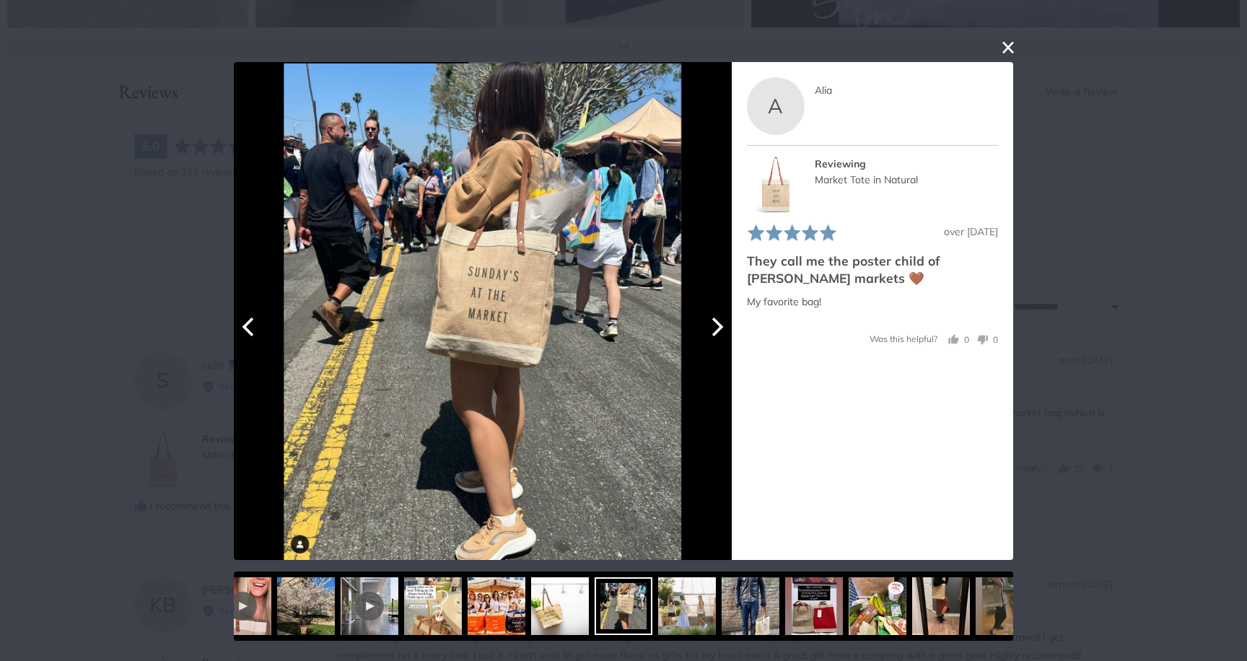
click at [703, 333] on button "Next" at bounding box center [716, 327] width 32 height 32
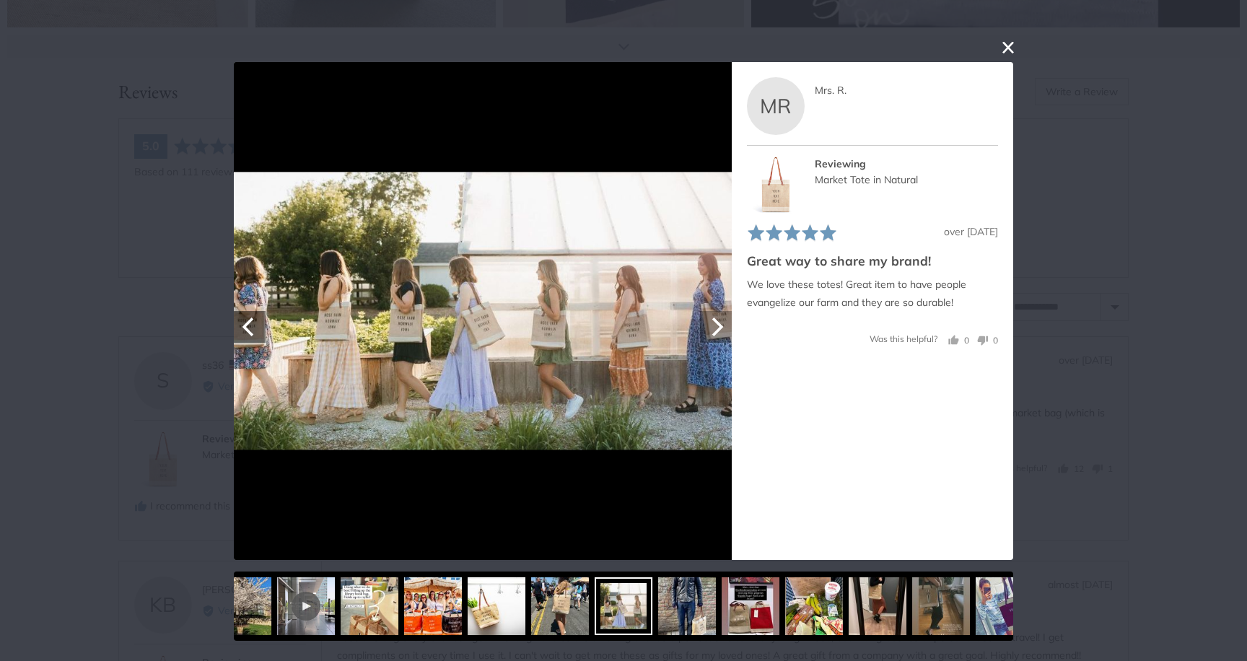
click at [703, 333] on button "Next" at bounding box center [716, 327] width 32 height 32
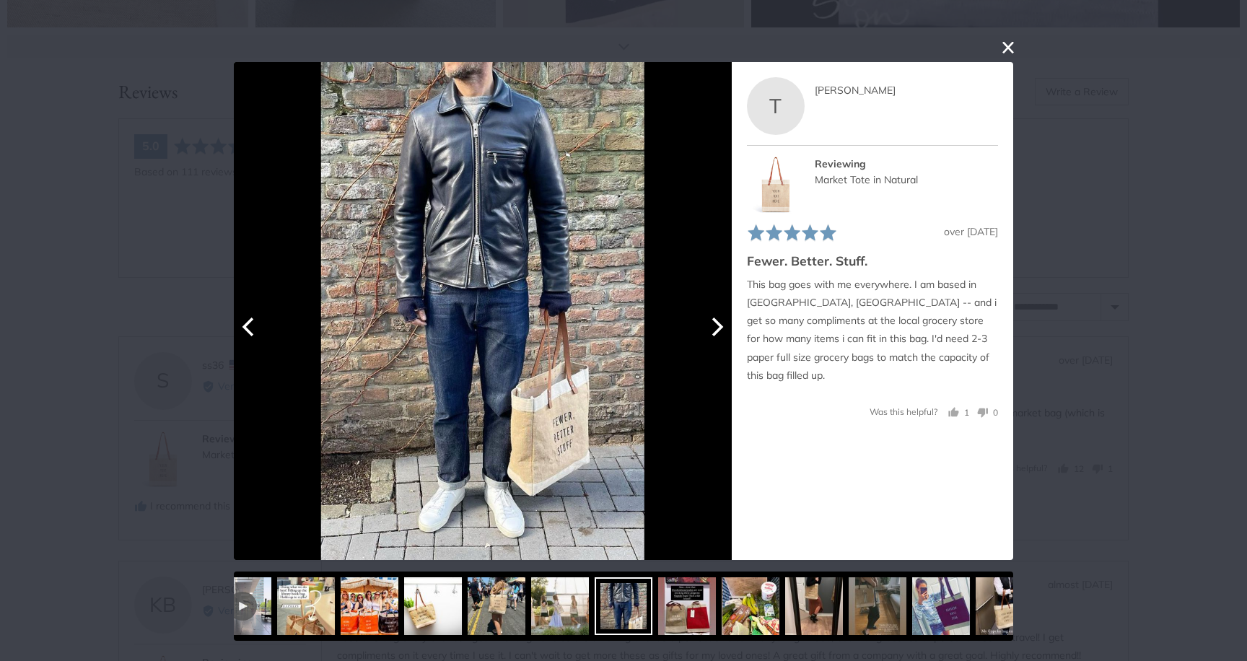
click at [703, 333] on button "Next" at bounding box center [716, 327] width 32 height 32
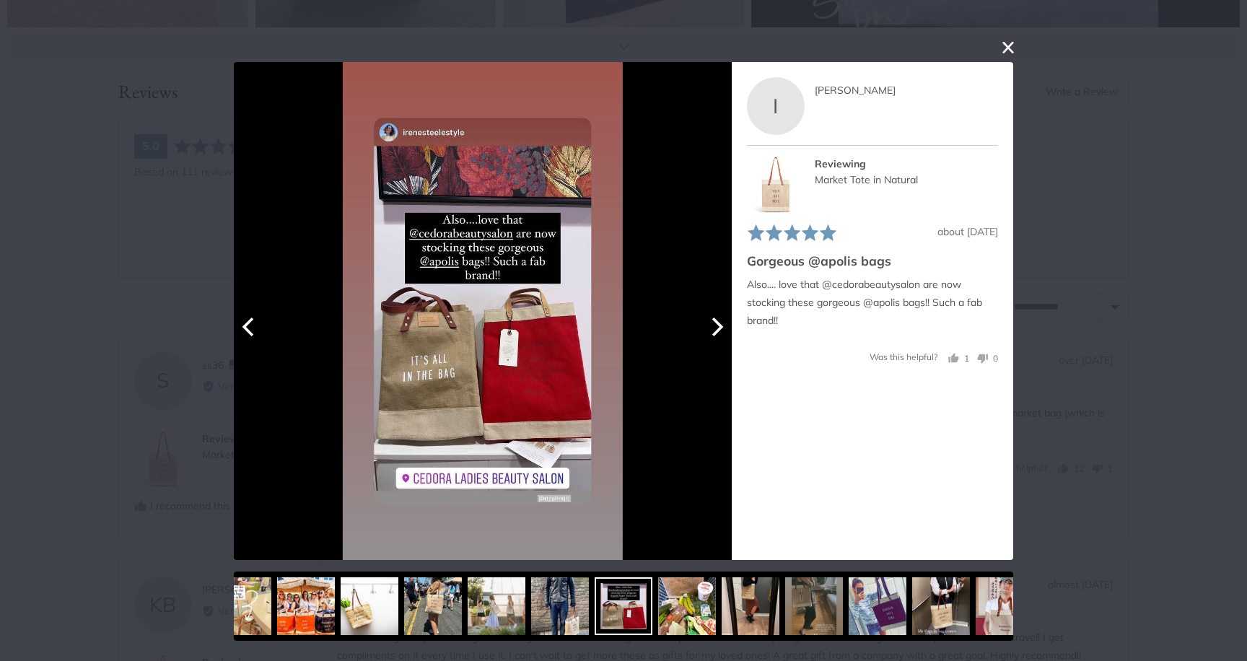
click at [703, 333] on button "Next" at bounding box center [716, 327] width 32 height 32
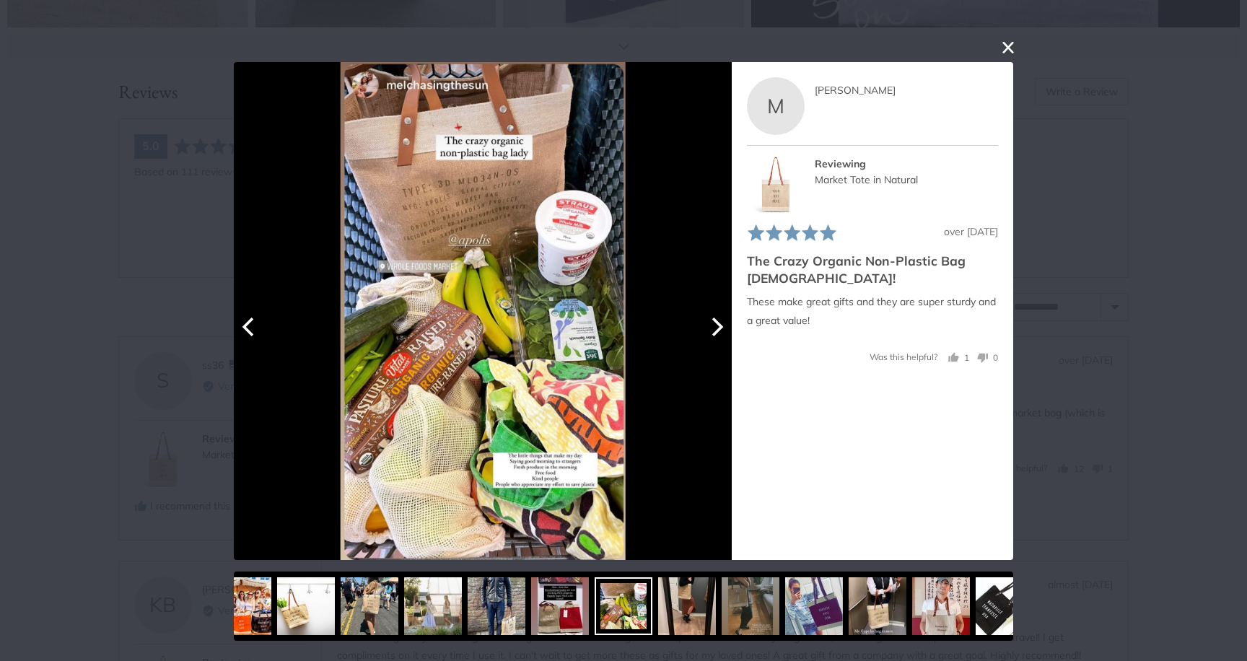
click at [703, 333] on button "Next" at bounding box center [716, 327] width 32 height 32
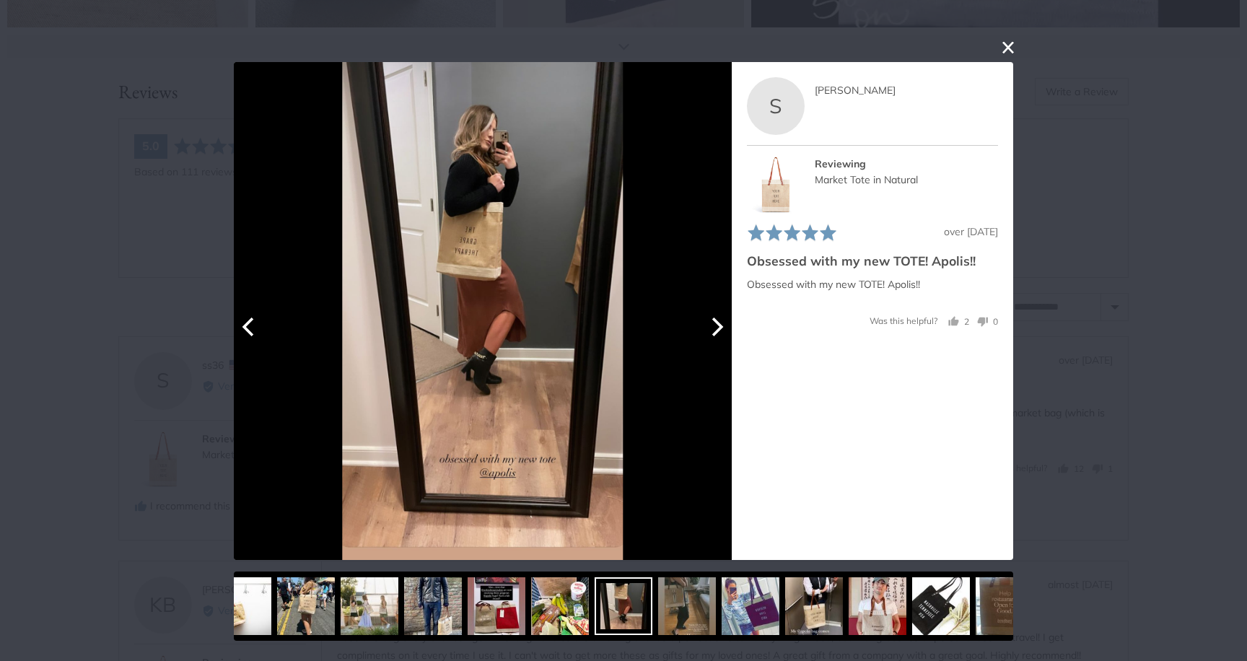
click at [703, 333] on button "Next" at bounding box center [716, 327] width 32 height 32
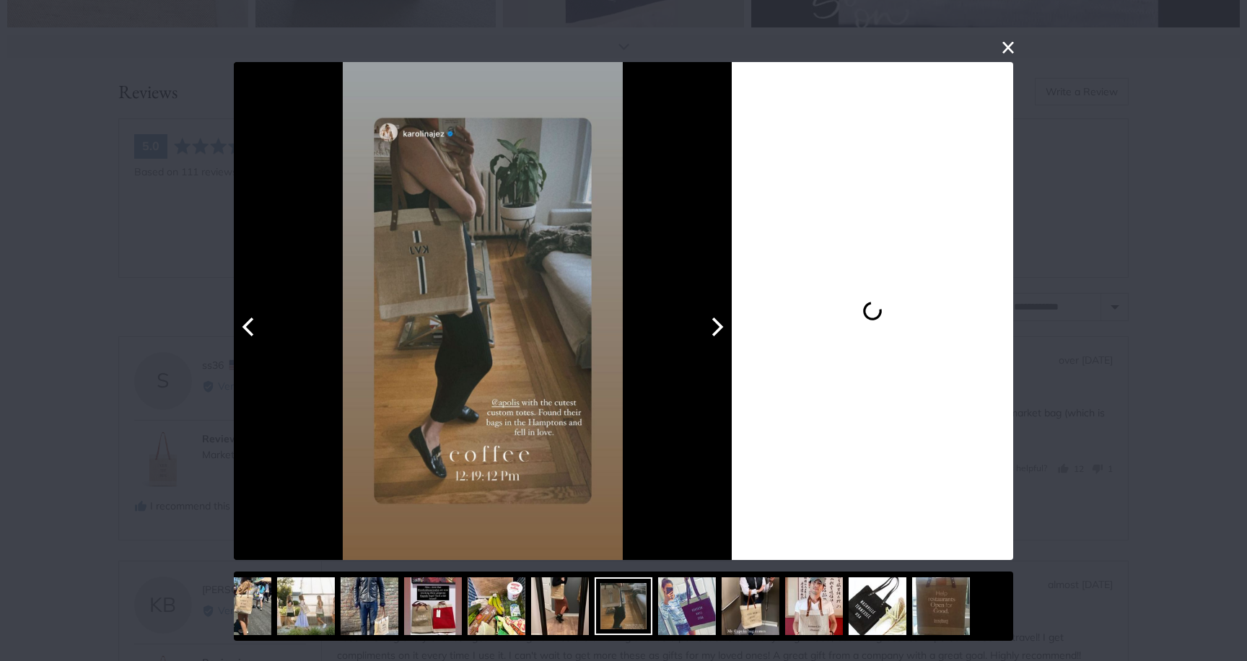
click at [703, 333] on button "Next" at bounding box center [716, 327] width 32 height 32
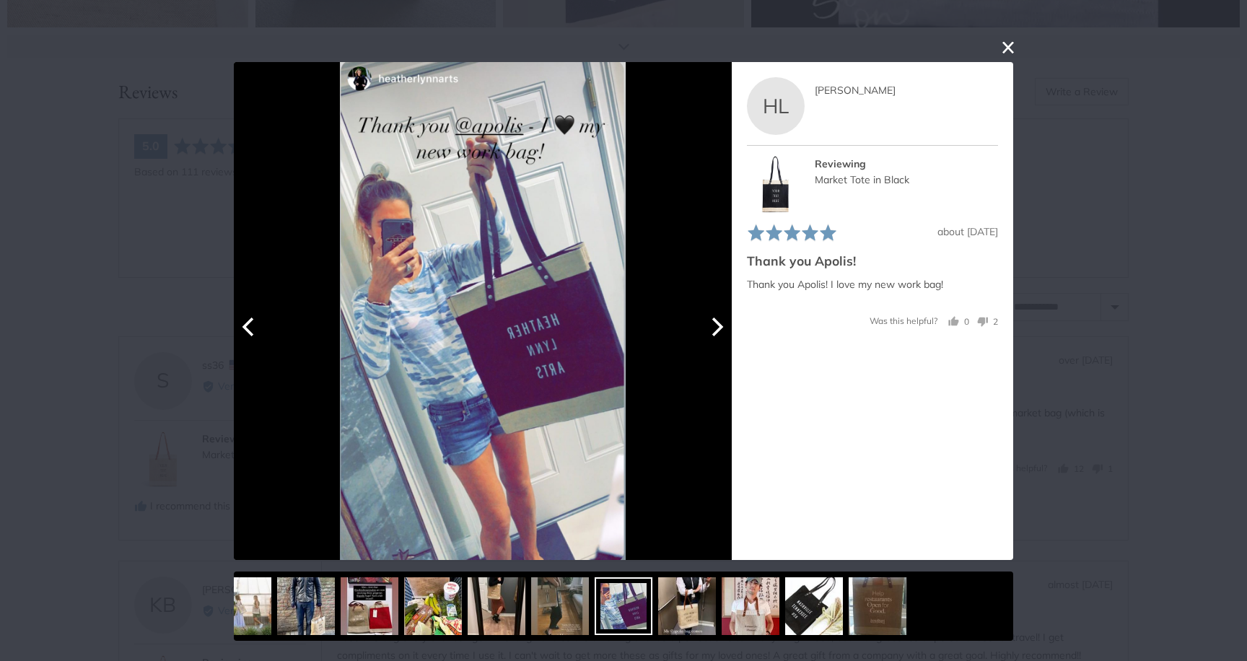
click at [703, 333] on button "Next" at bounding box center [716, 327] width 32 height 32
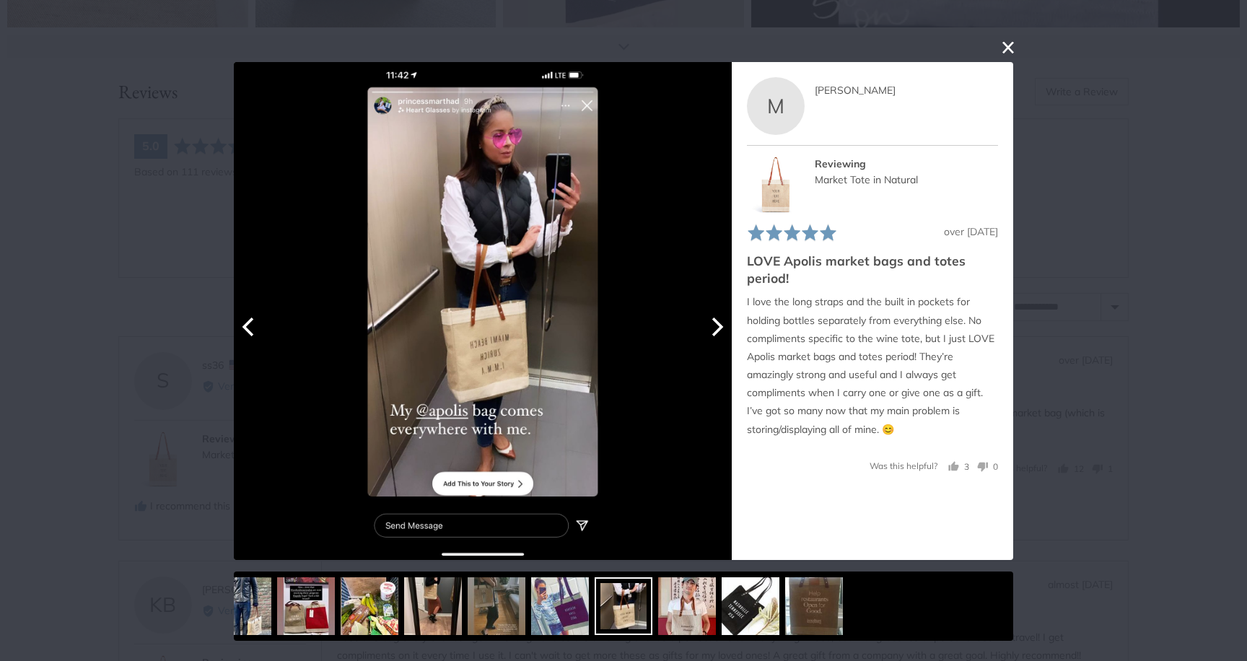
click at [703, 333] on button "Next" at bounding box center [716, 327] width 32 height 32
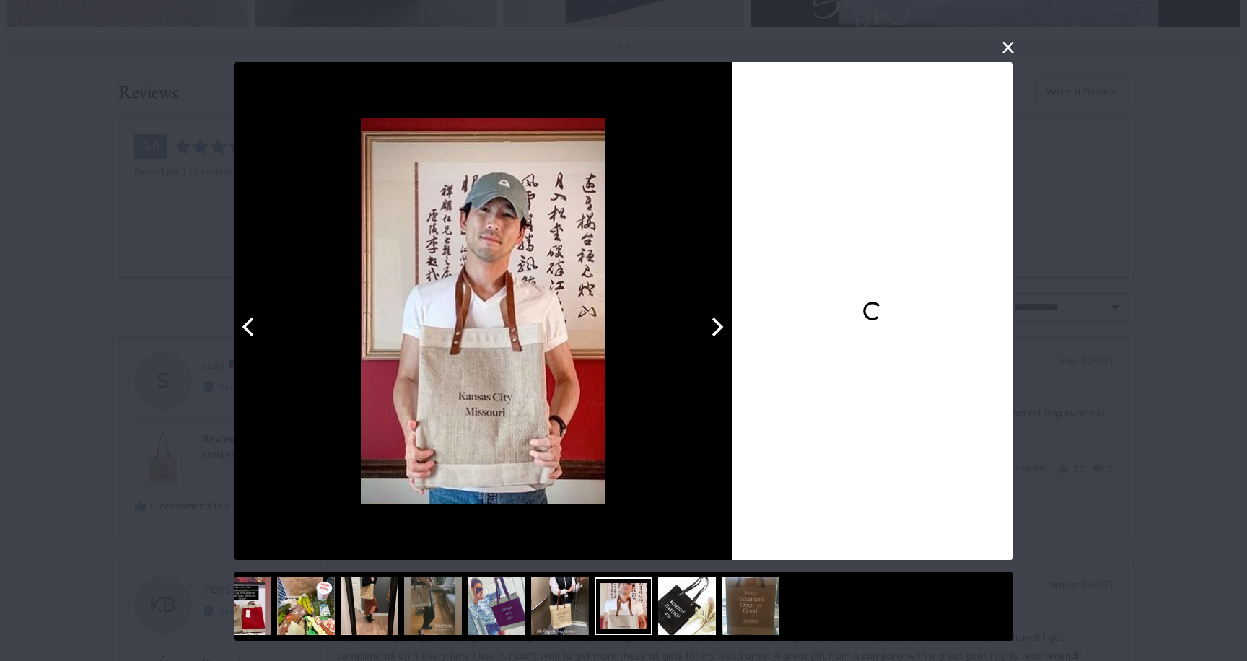
click at [703, 333] on button "Next" at bounding box center [716, 327] width 32 height 32
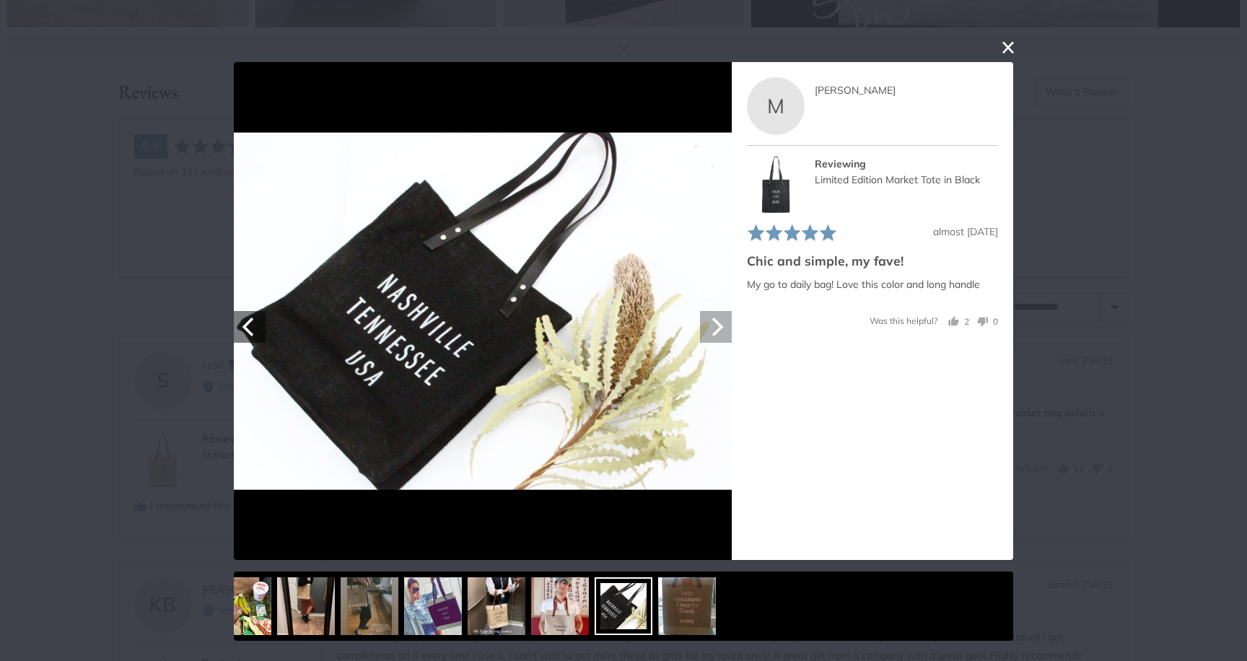
click at [703, 333] on button "Next" at bounding box center [716, 327] width 32 height 32
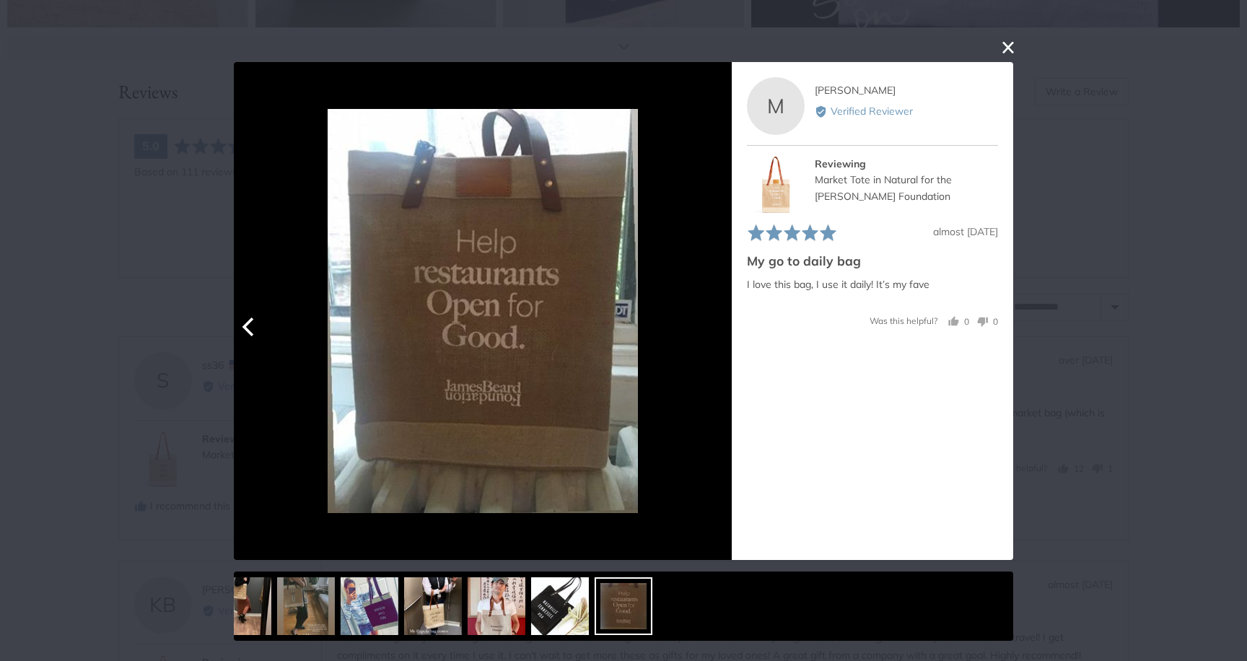
click at [703, 333] on div at bounding box center [483, 311] width 498 height 498
click at [140, 336] on div "User-Uploaded Media Gallery Your browser doesn't support HTML5 videos. Your bro…" at bounding box center [623, 330] width 1247 height 661
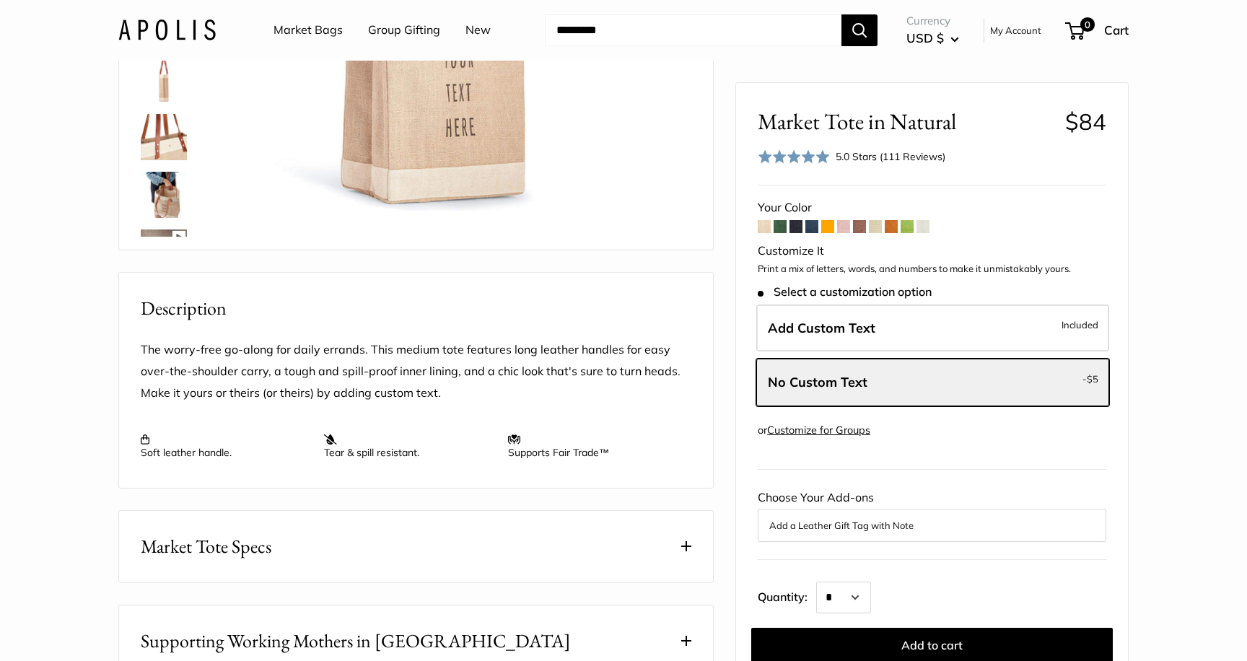
scroll to position [0, 0]
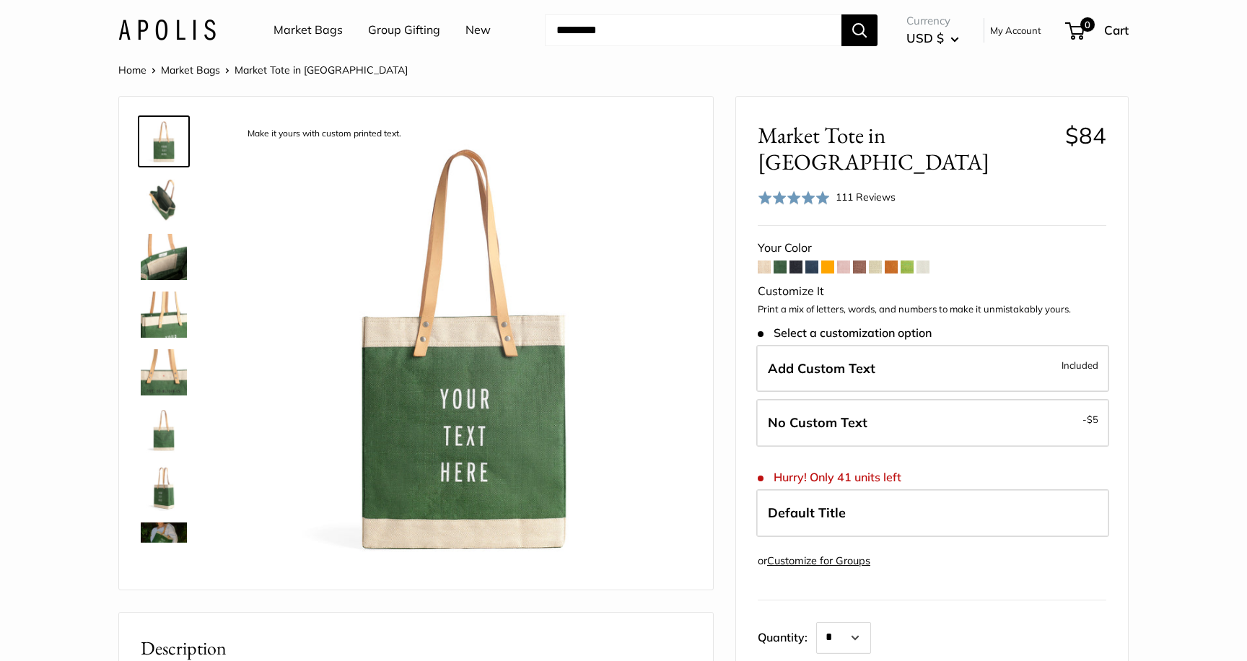
click at [322, 27] on link "Market Bags" at bounding box center [308, 30] width 69 height 22
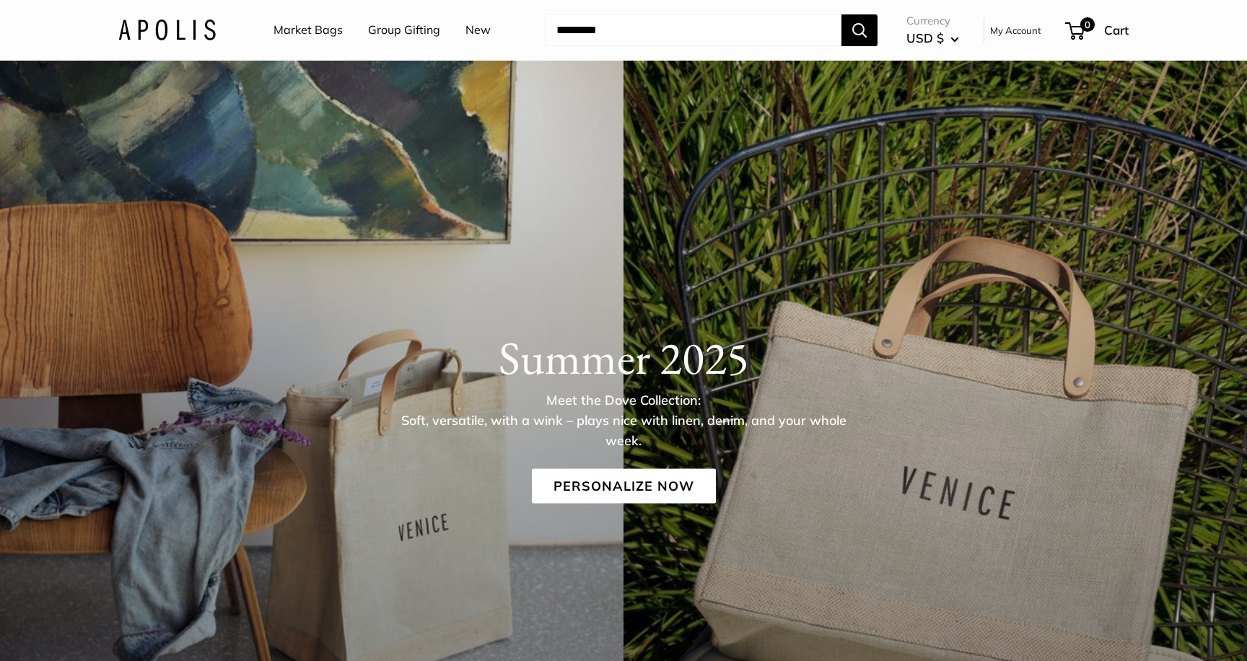
click at [305, 31] on link "Market Bags" at bounding box center [308, 30] width 69 height 22
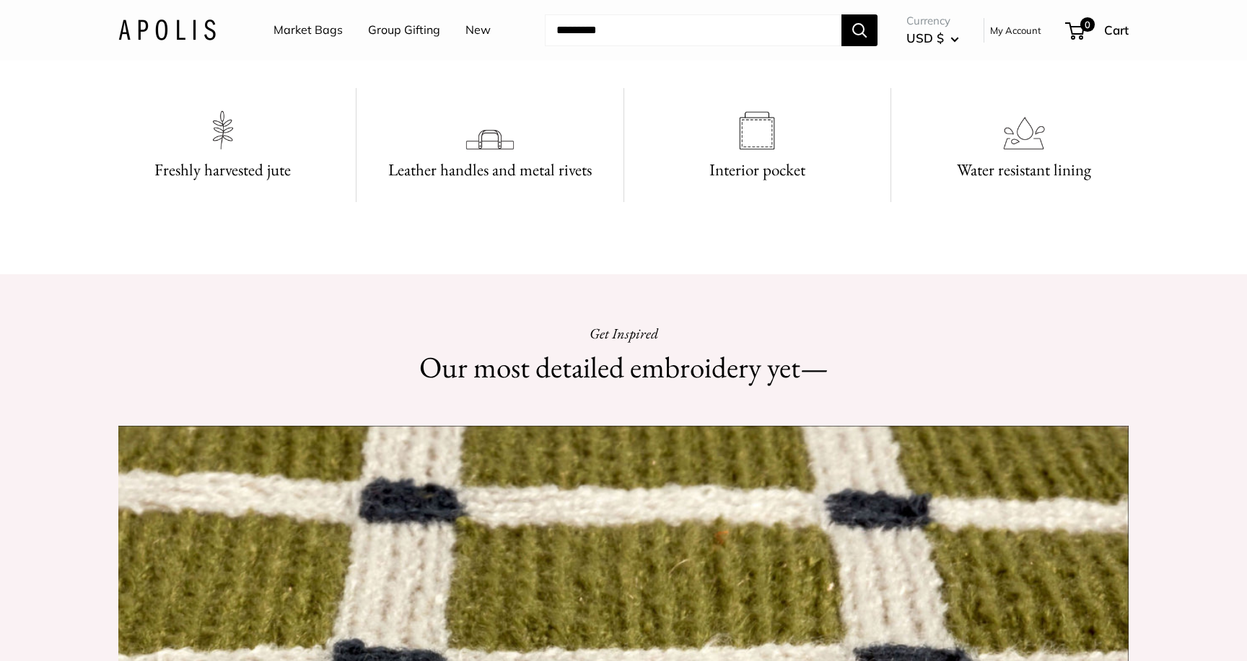
scroll to position [1128, 0]
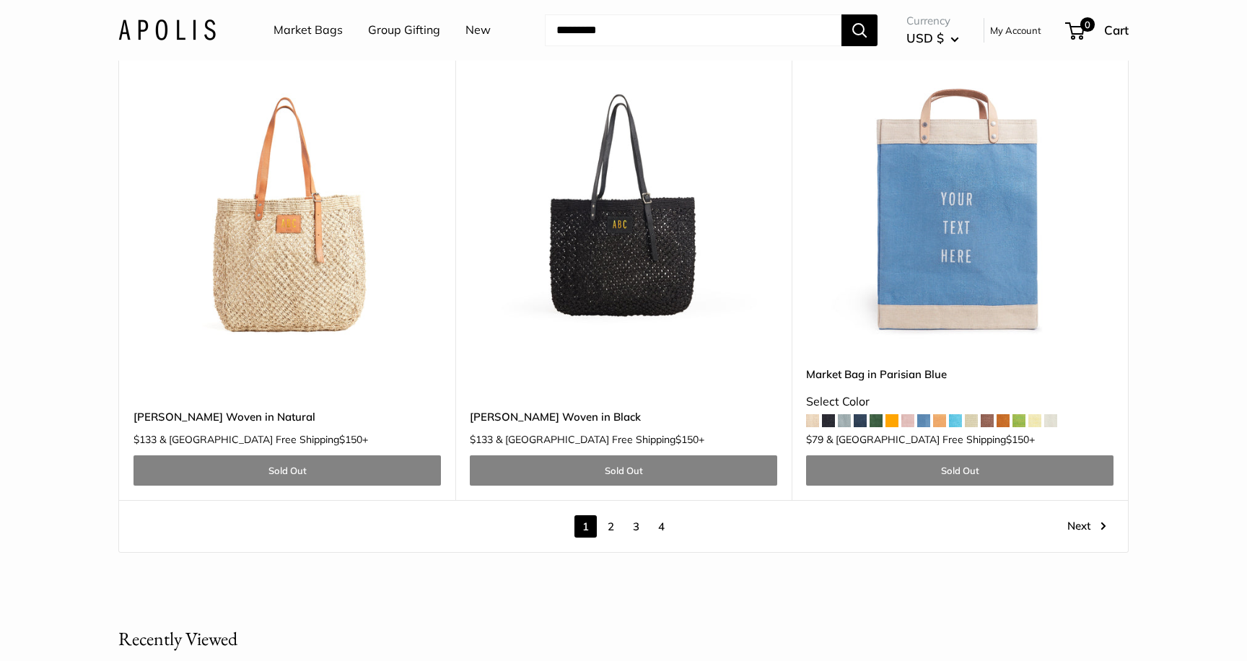
scroll to position [8226, 0]
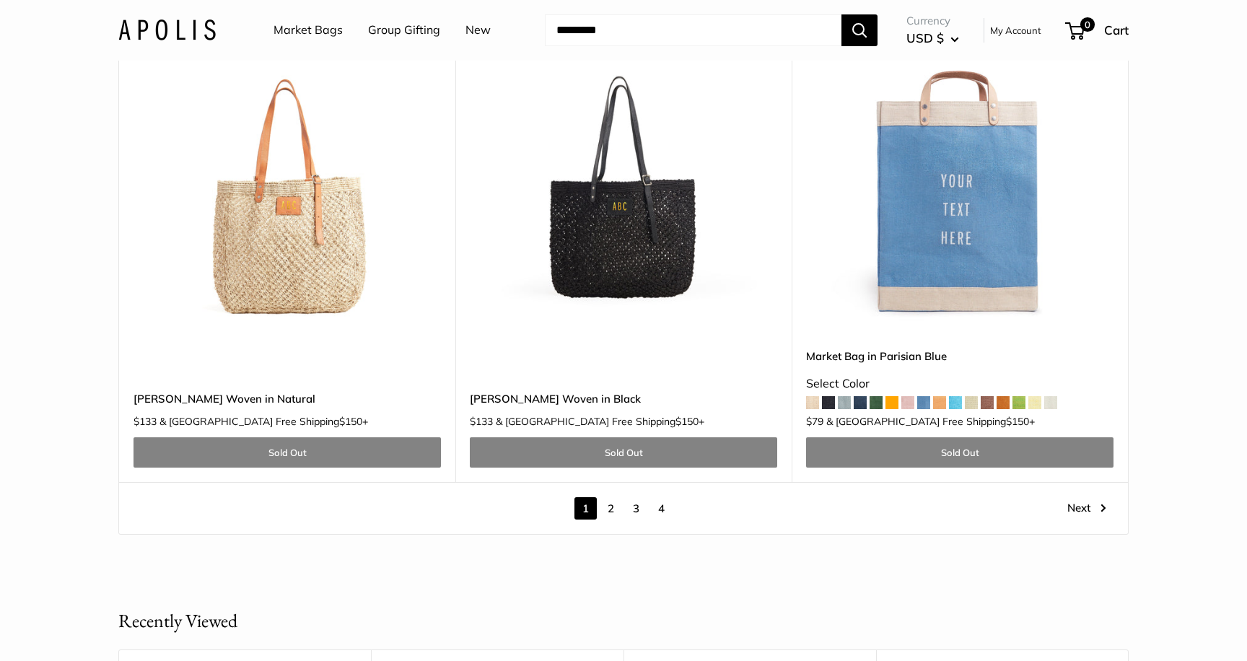
click at [607, 497] on link "2" at bounding box center [611, 508] width 22 height 22
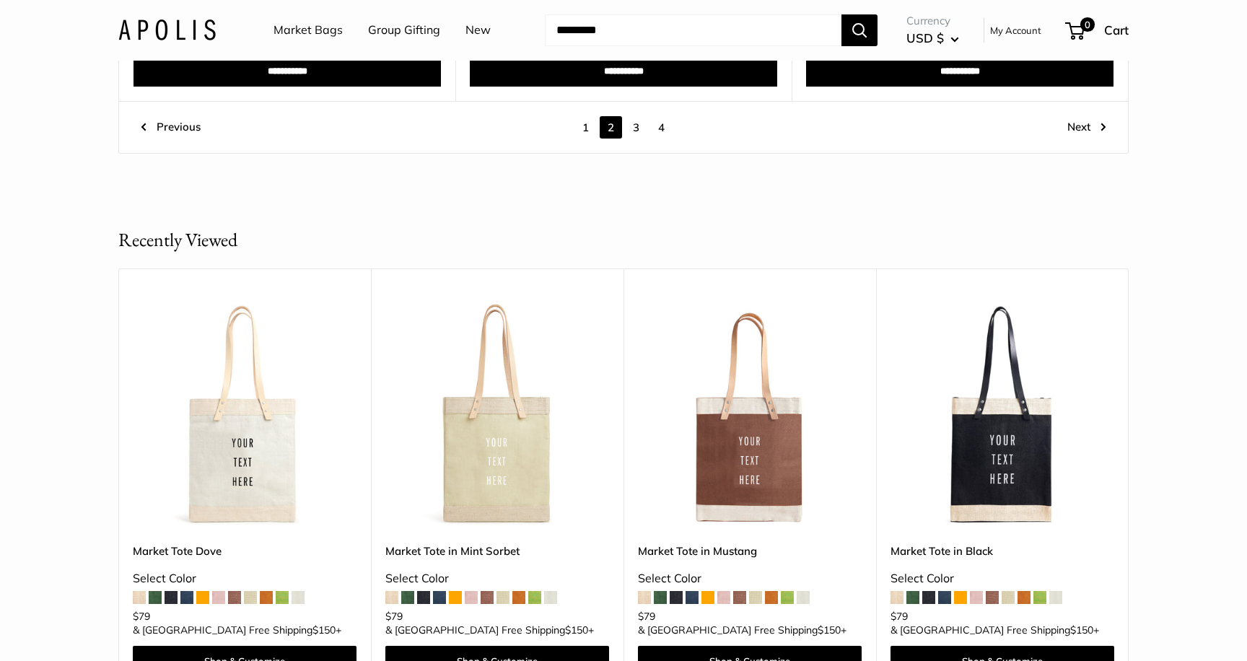
scroll to position [8096, 0]
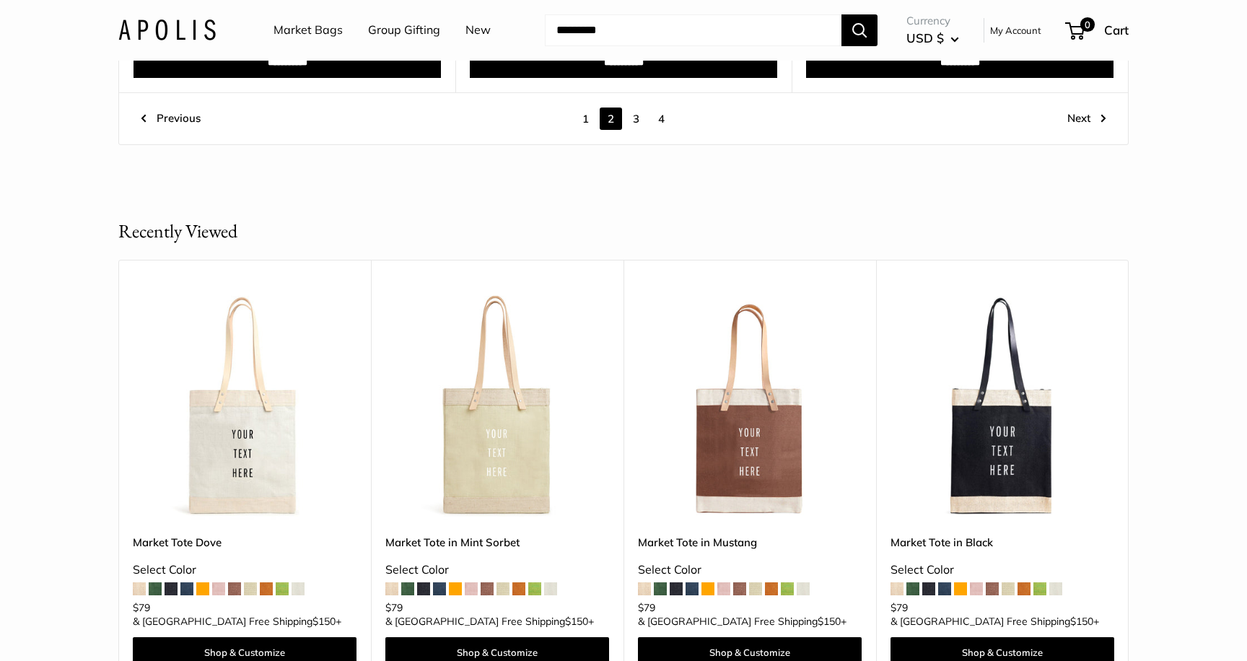
click at [630, 115] on link "3" at bounding box center [636, 119] width 22 height 22
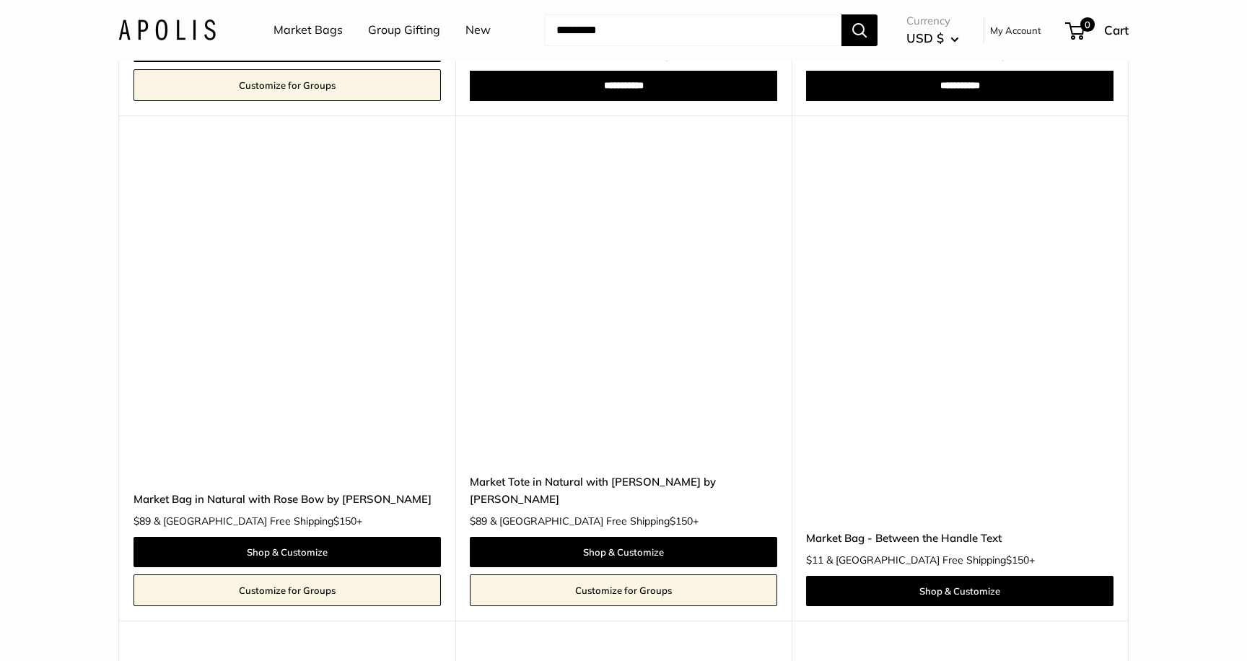
scroll to position [4048, 0]
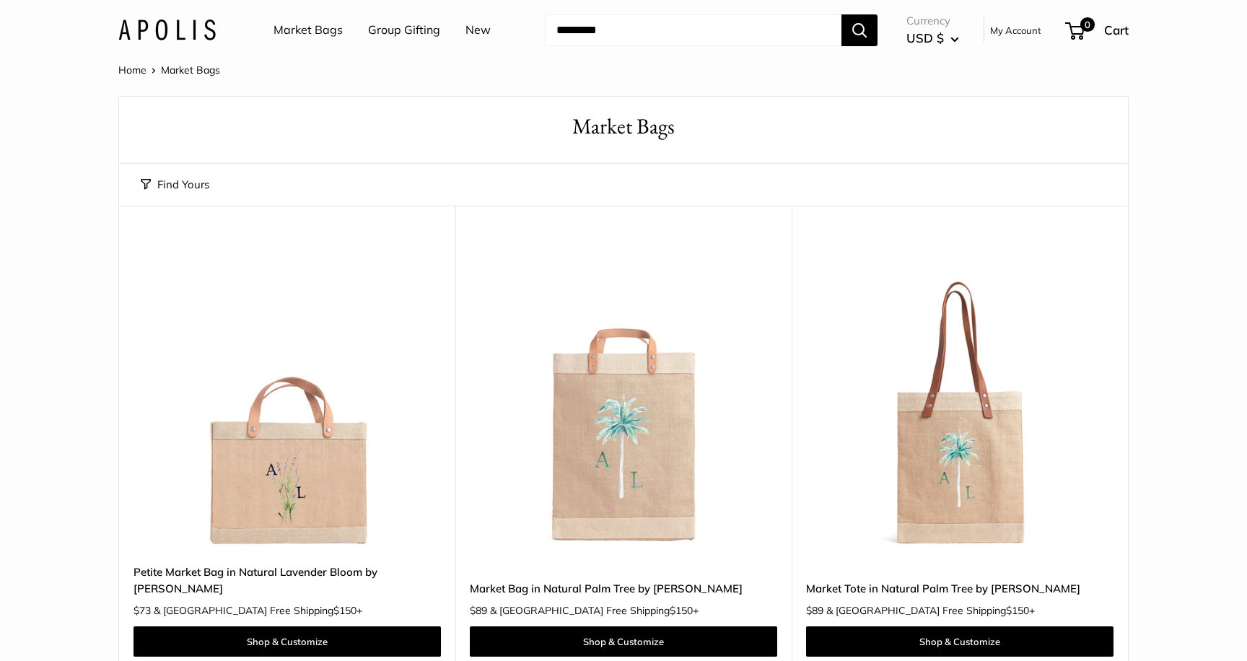
click at [297, 32] on link "Market Bags" at bounding box center [308, 30] width 69 height 22
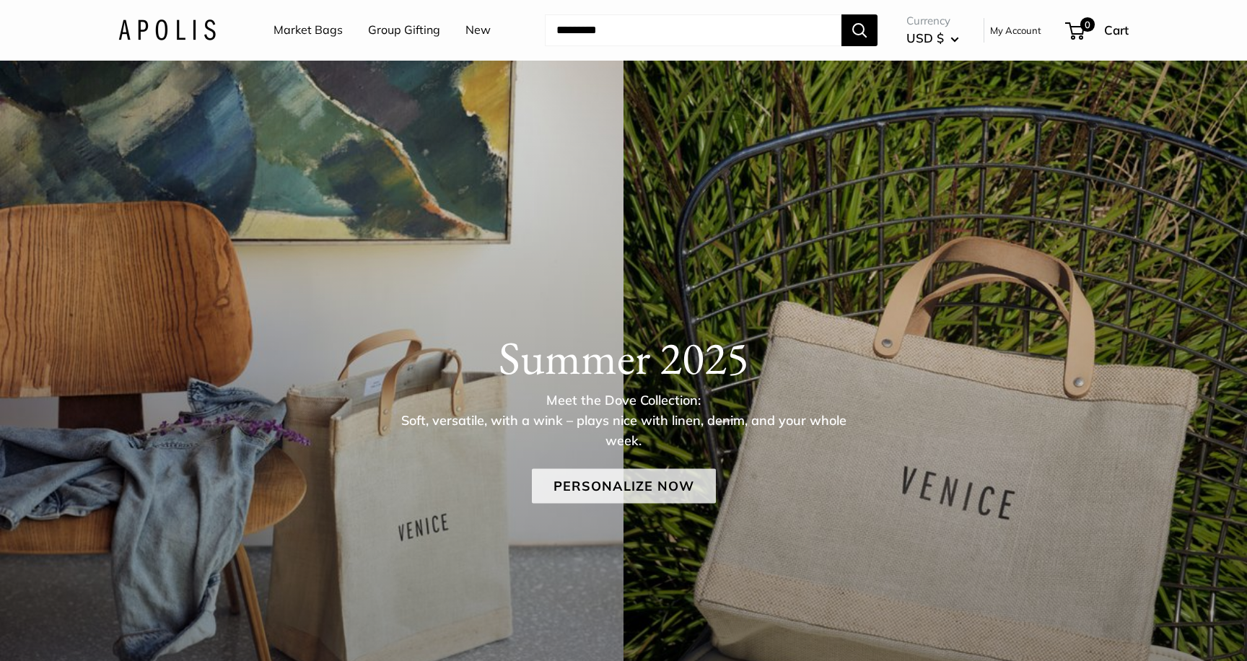
click at [644, 490] on link "Personalize Now" at bounding box center [624, 485] width 184 height 35
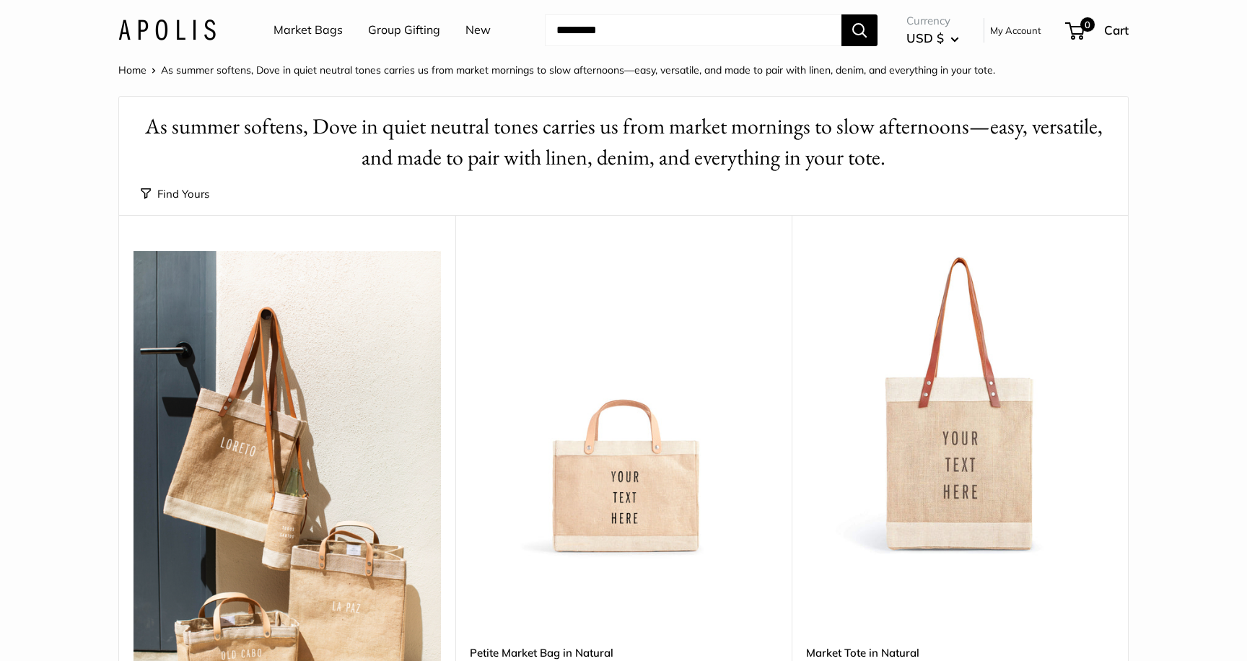
click at [0, 0] on img at bounding box center [0, 0] width 0 height 0
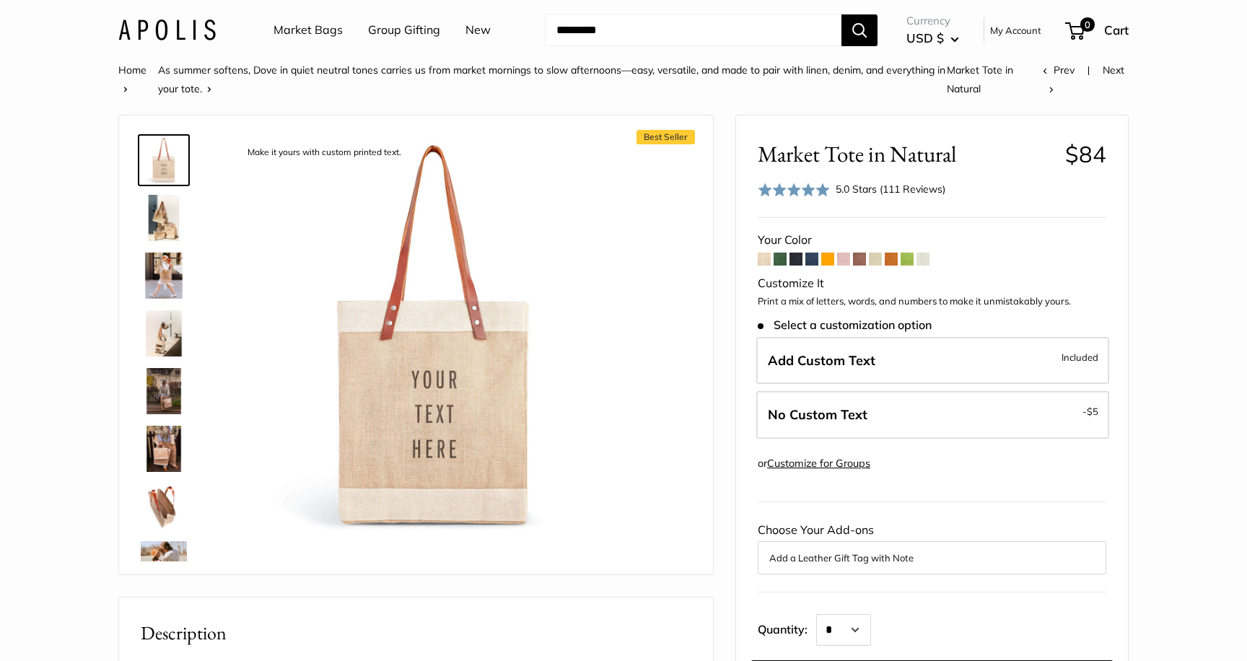
click at [168, 280] on img at bounding box center [164, 276] width 46 height 46
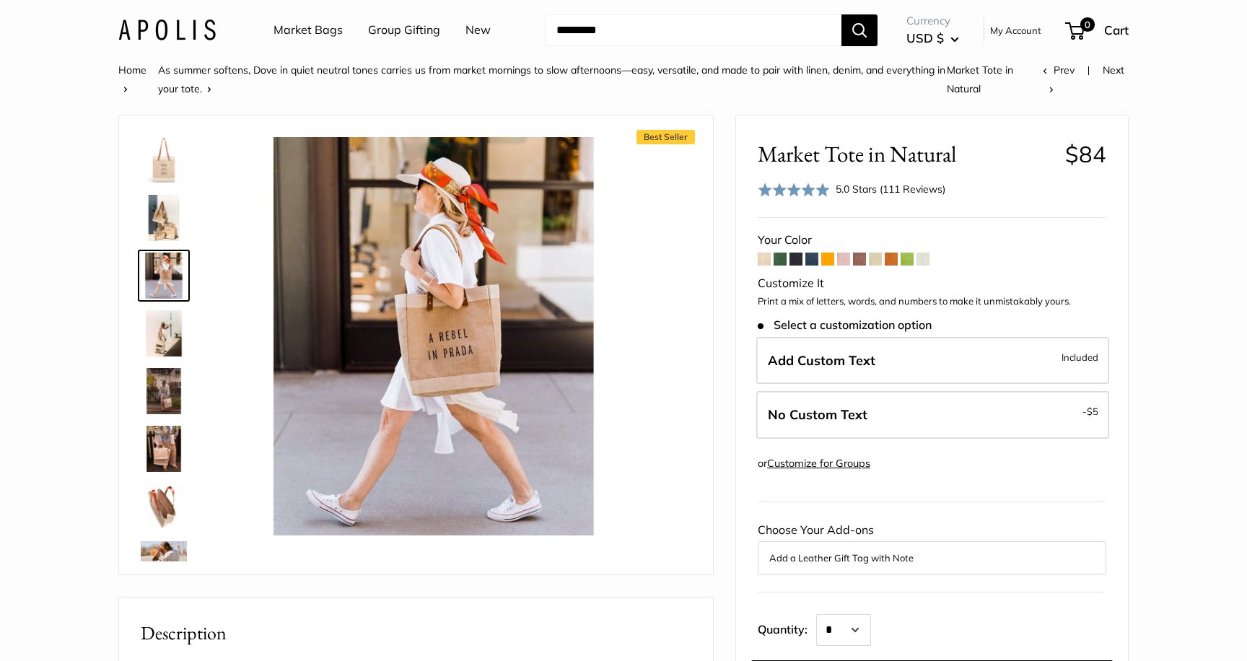
click at [165, 240] on img at bounding box center [164, 218] width 46 height 46
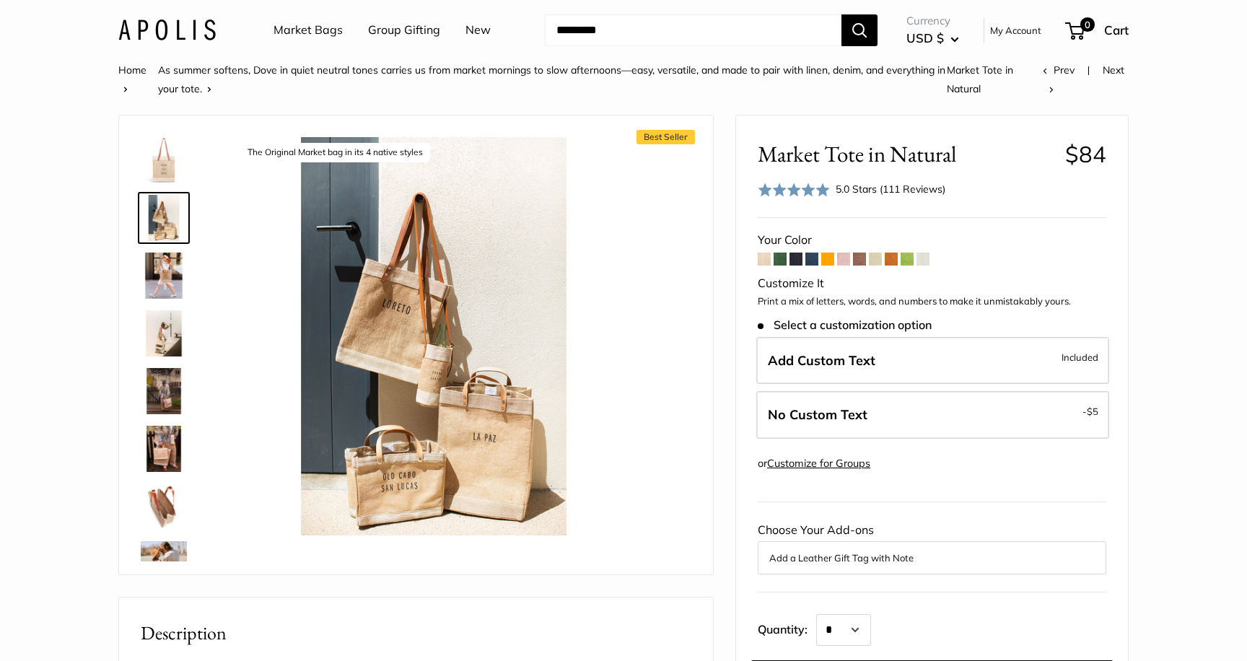
click at [172, 367] on link at bounding box center [164, 391] width 52 height 52
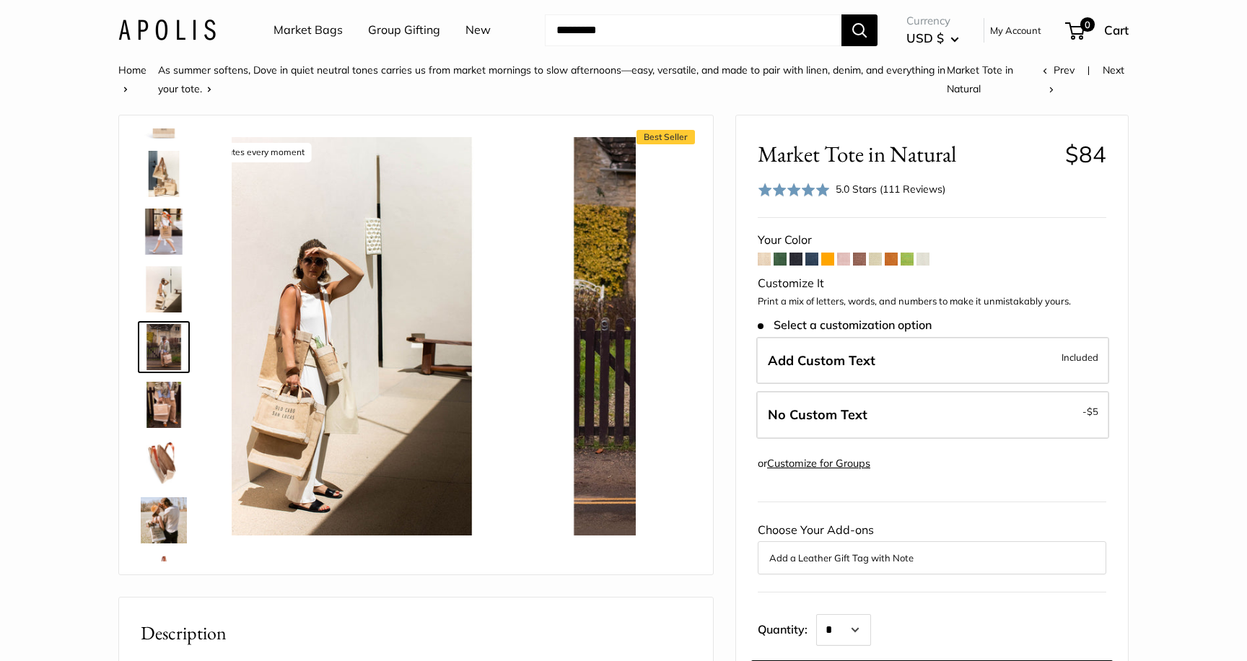
scroll to position [45, 0]
